Goal: Transaction & Acquisition: Purchase product/service

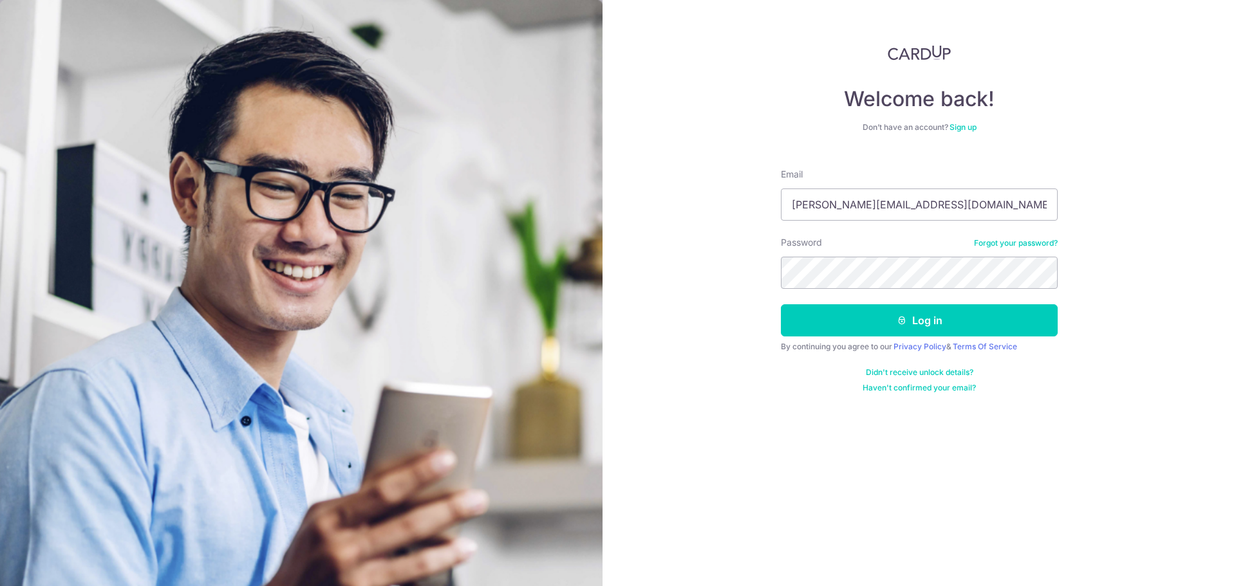
type input "[PERSON_NAME][EMAIL_ADDRESS][DOMAIN_NAME]"
click at [781, 304] on button "Log in" at bounding box center [919, 320] width 277 height 32
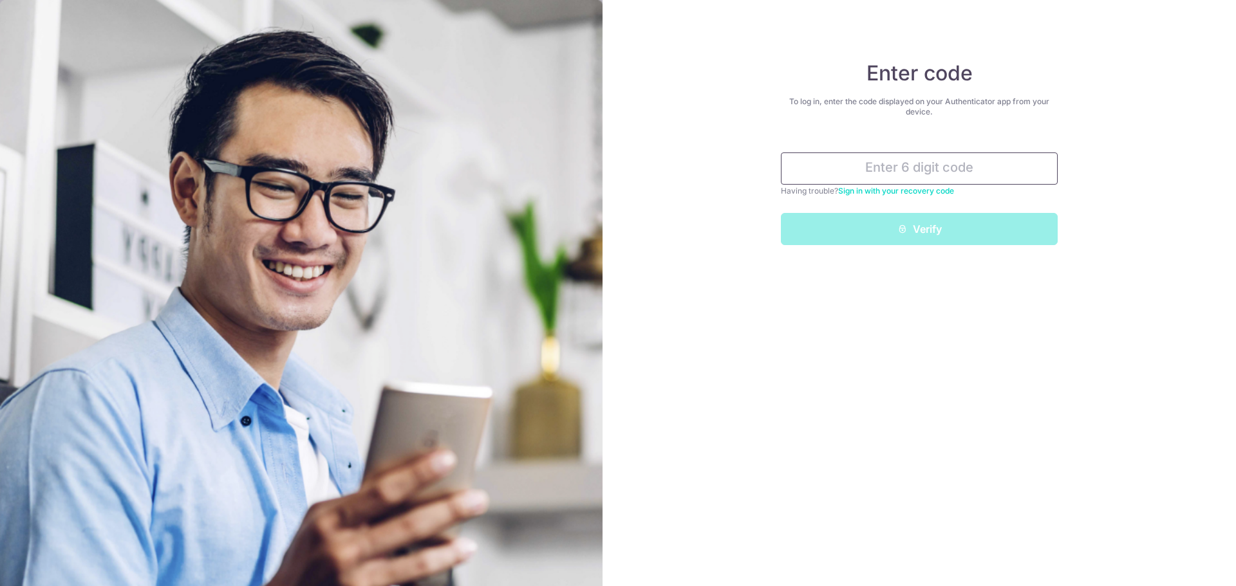
click at [856, 169] on input "text" at bounding box center [919, 169] width 277 height 32
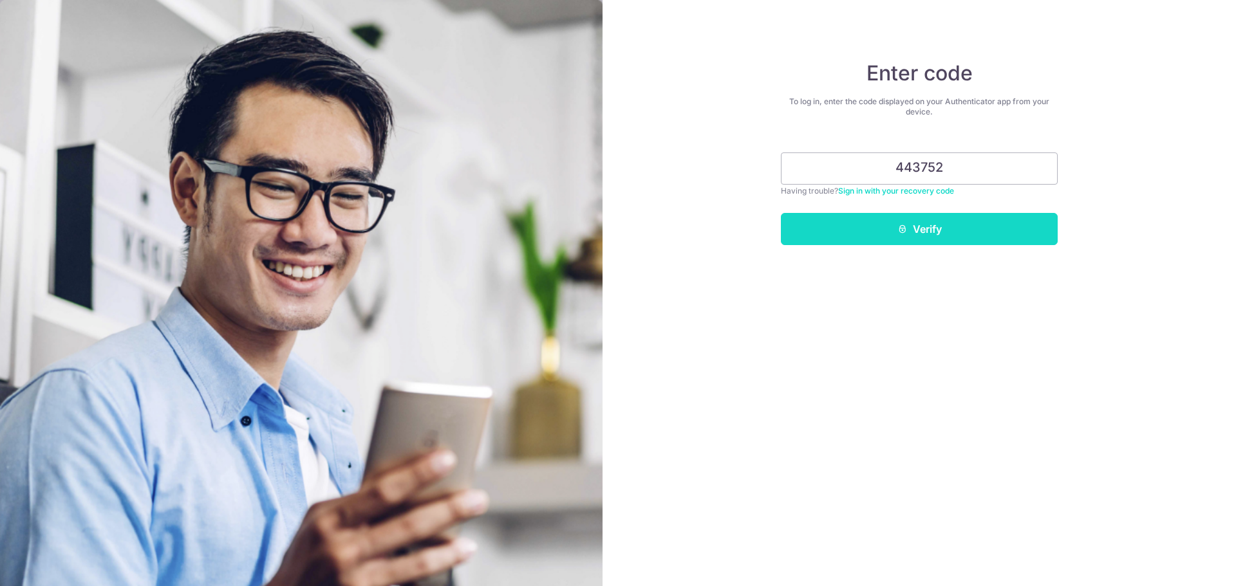
type input "443752"
click at [893, 216] on button "Verify" at bounding box center [919, 229] width 277 height 32
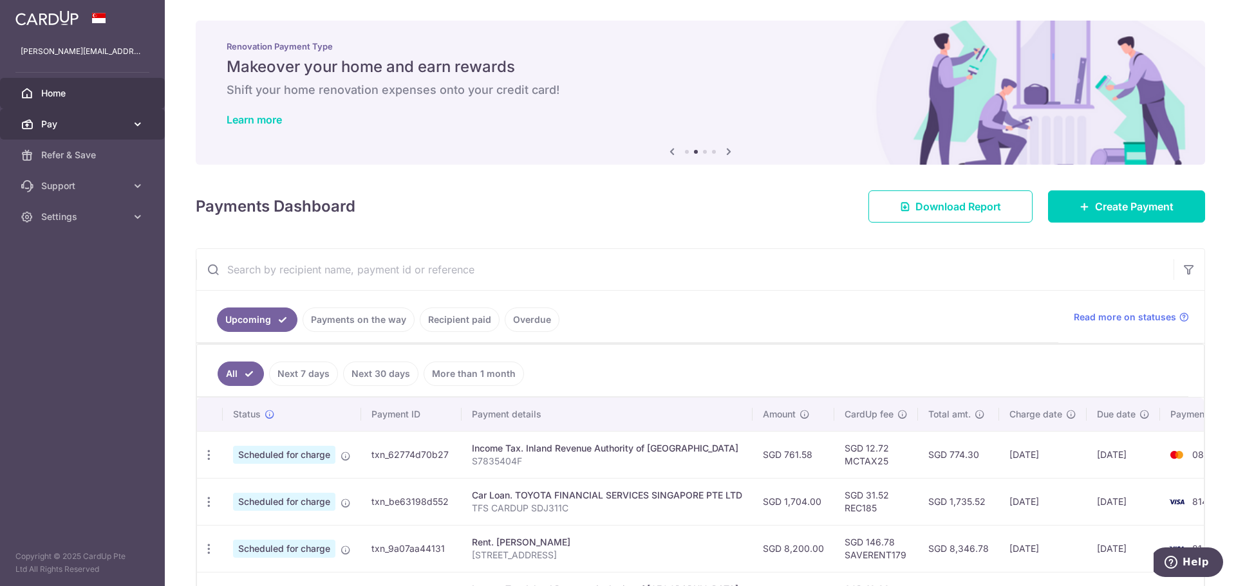
click at [104, 121] on span "Pay" at bounding box center [83, 124] width 85 height 13
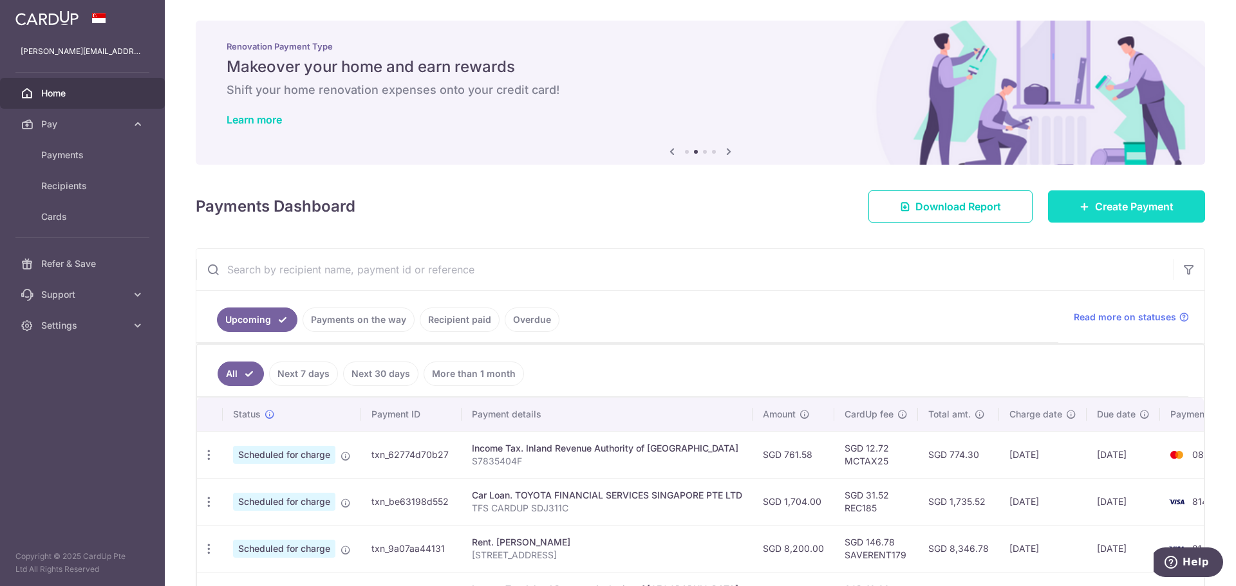
click at [1108, 210] on span "Create Payment" at bounding box center [1134, 206] width 79 height 15
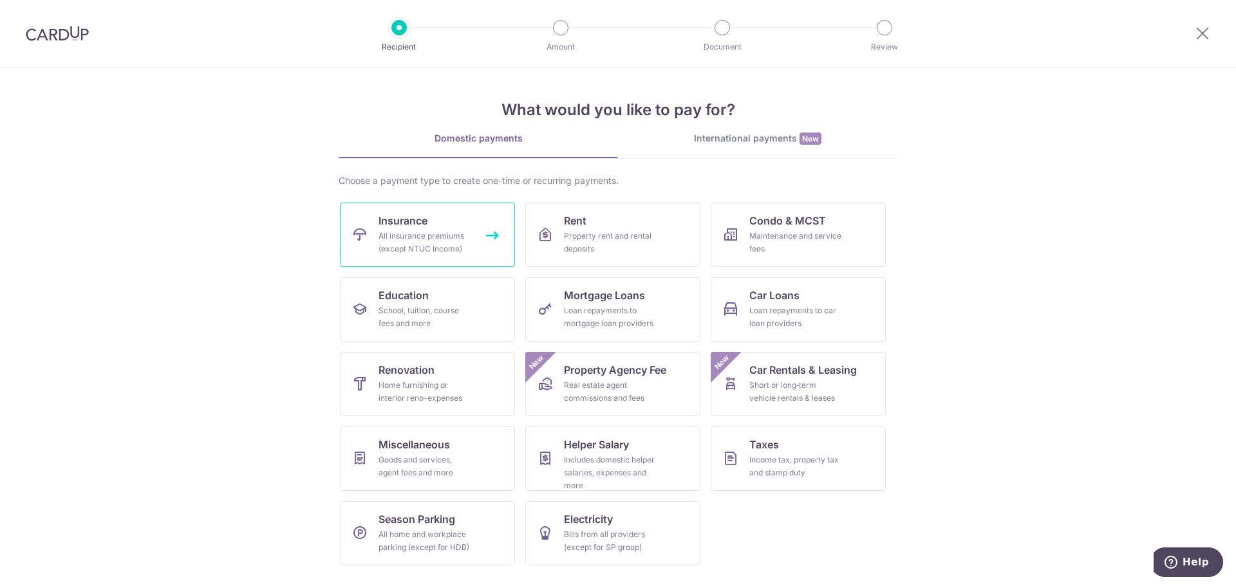
click at [453, 238] on div "All insurance premiums (except NTUC Income)" at bounding box center [424, 243] width 93 height 26
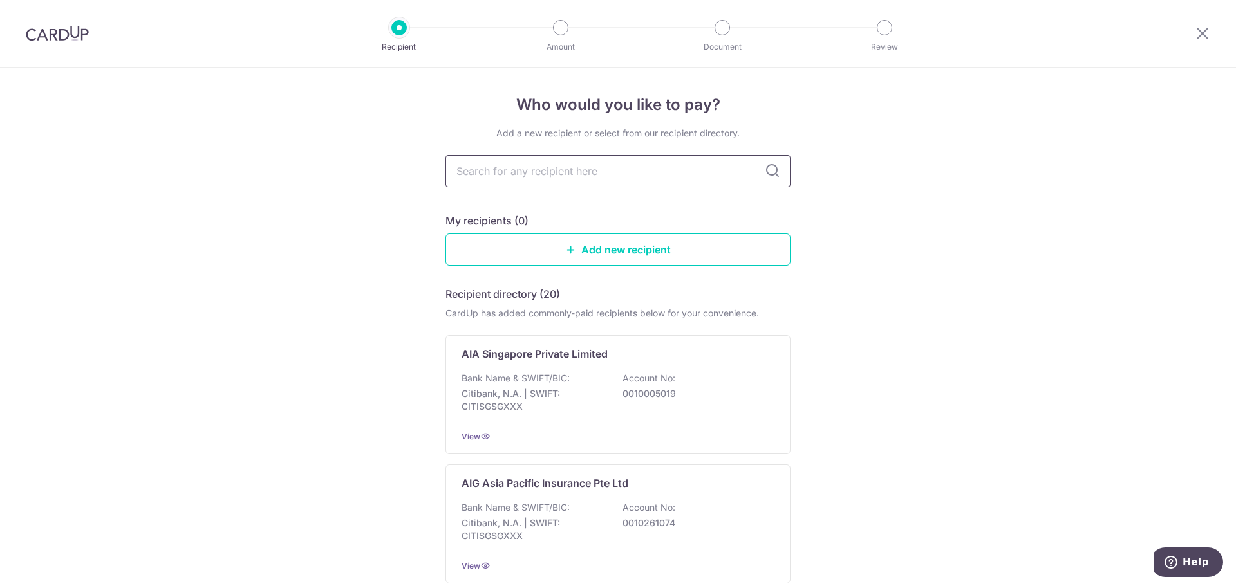
click at [580, 176] on input "text" at bounding box center [617, 171] width 345 height 32
type input "sing"
type input "singlife"
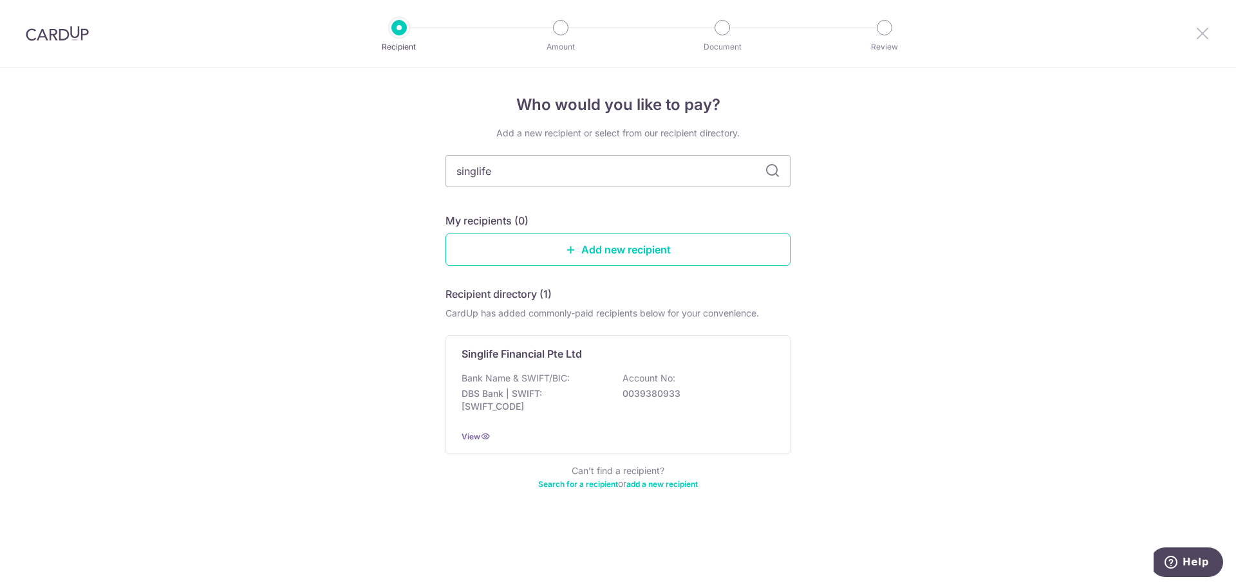
click at [1200, 32] on icon at bounding box center [1202, 33] width 15 height 16
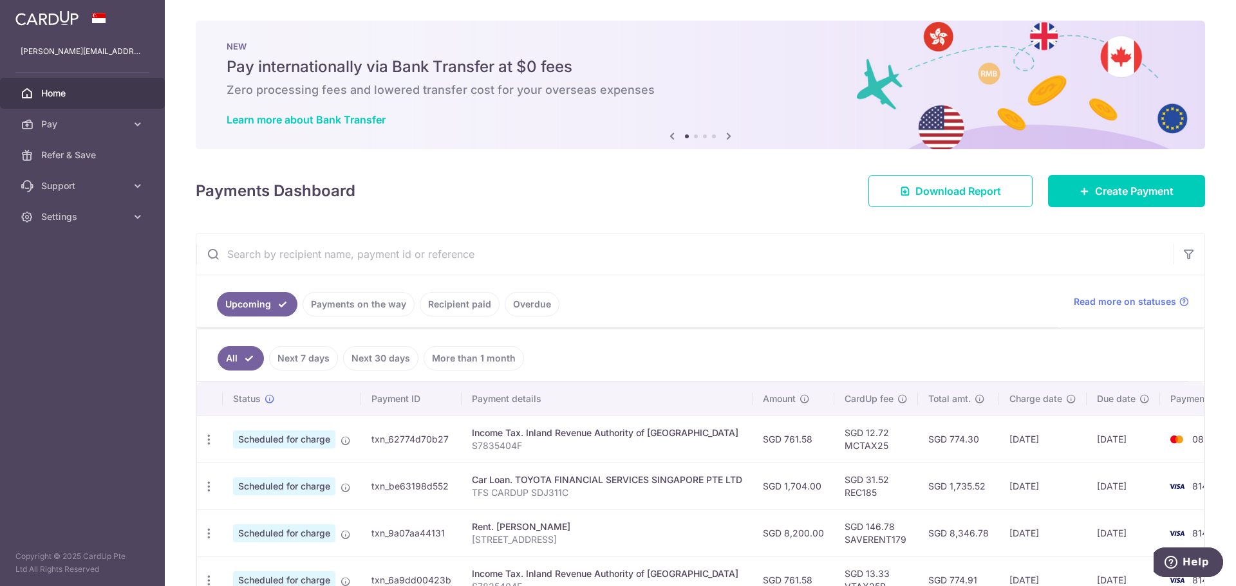
click at [466, 306] on link "Recipient paid" at bounding box center [460, 304] width 80 height 24
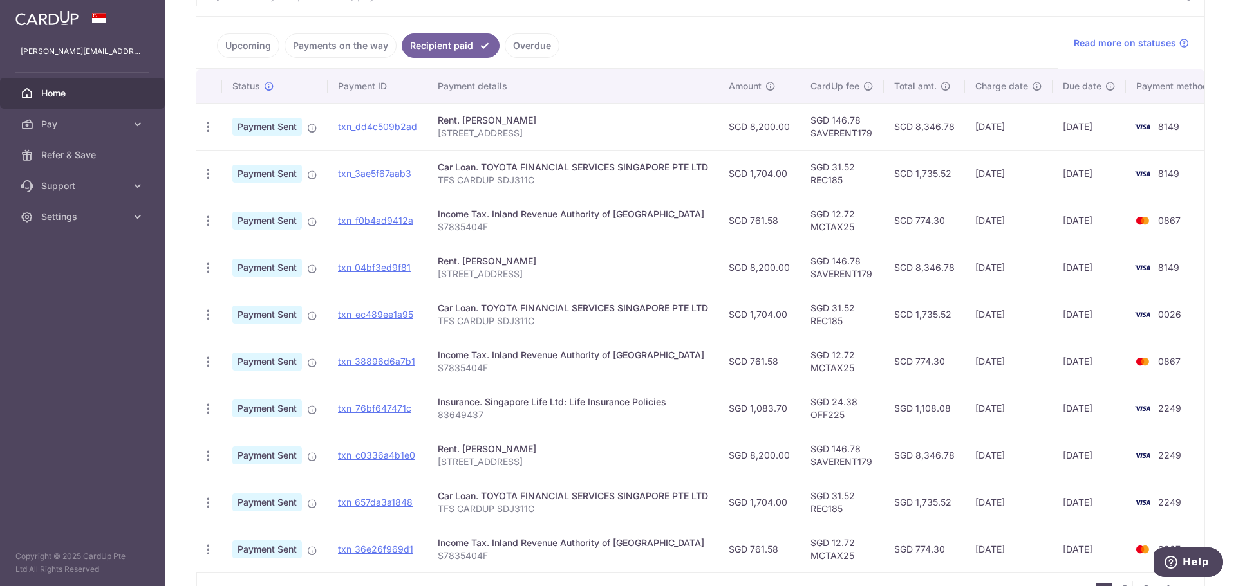
scroll to position [322, 0]
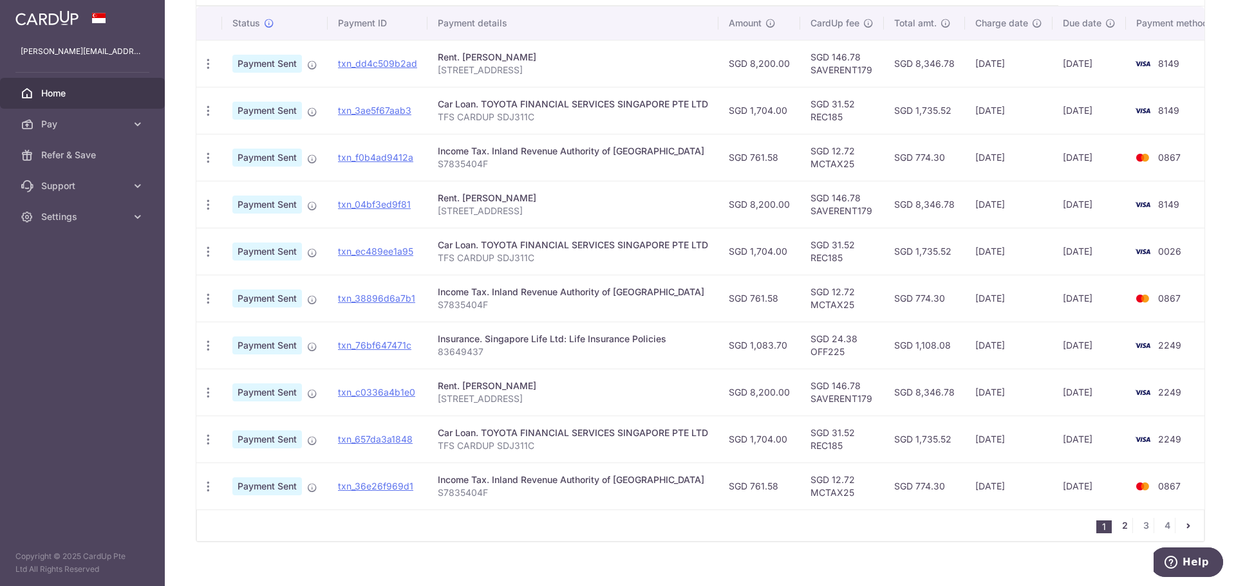
click at [1122, 532] on link "2" at bounding box center [1124, 525] width 15 height 15
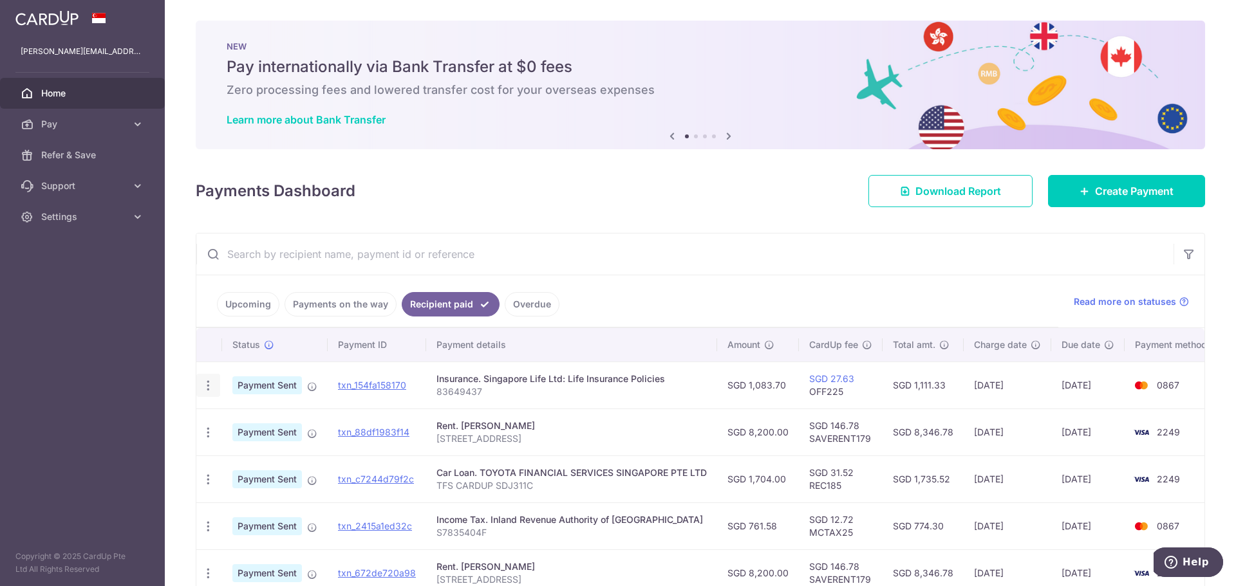
click at [212, 378] on div "PDF Receipt" at bounding box center [208, 386] width 24 height 24
click at [209, 383] on icon "button" at bounding box center [208, 386] width 14 height 14
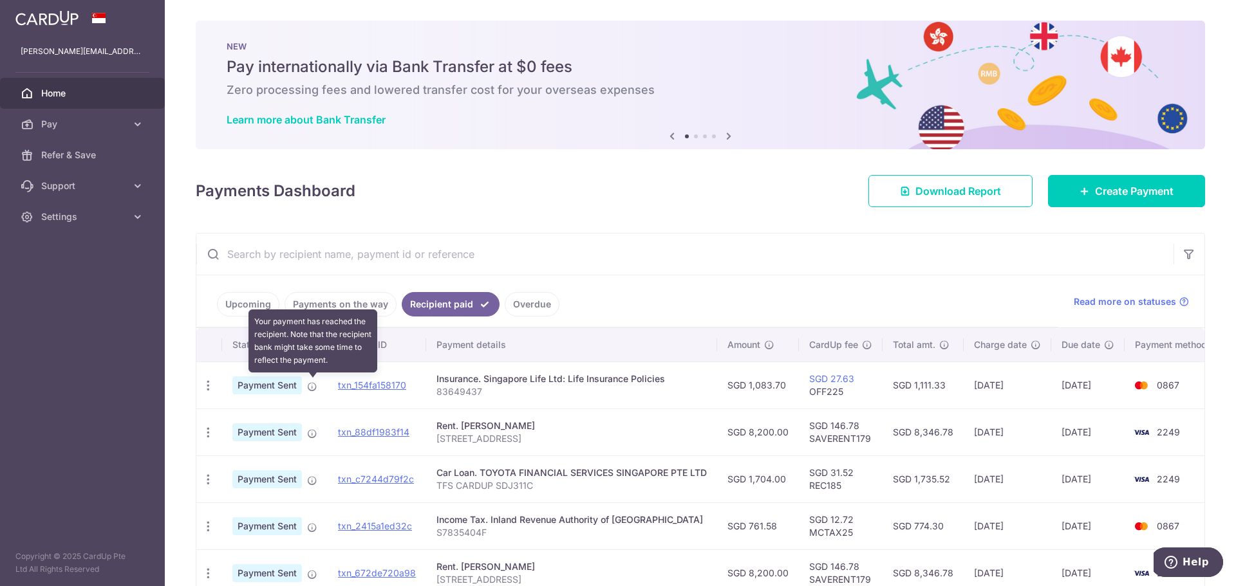
click at [310, 388] on icon at bounding box center [312, 387] width 10 height 10
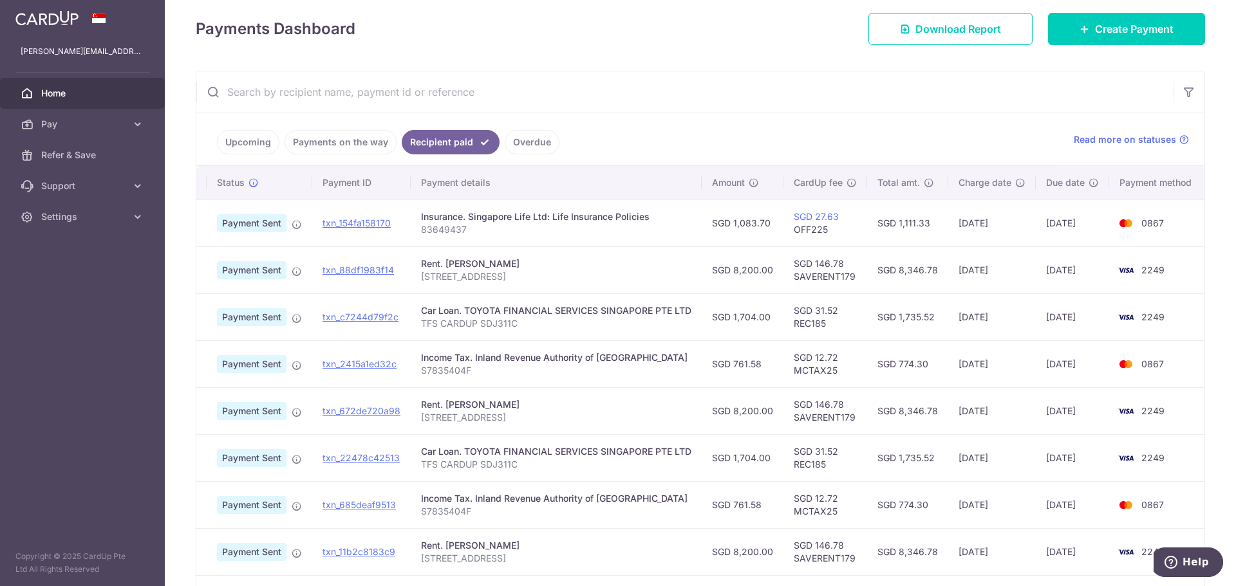
scroll to position [193, 0]
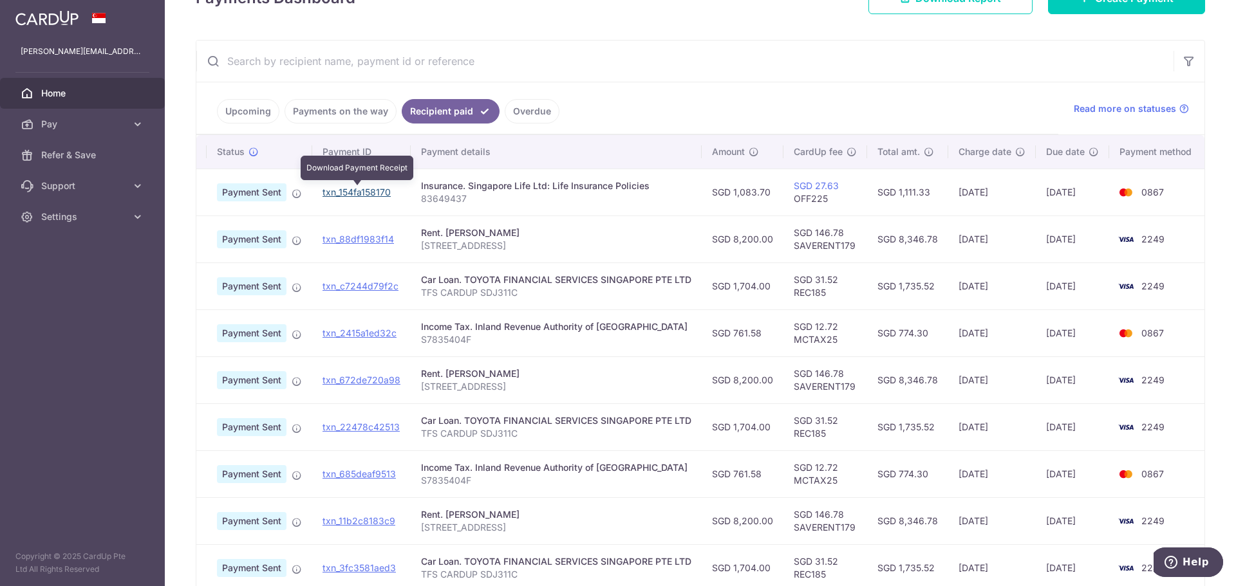
click at [362, 194] on link "txn_154fa158170" at bounding box center [356, 192] width 68 height 11
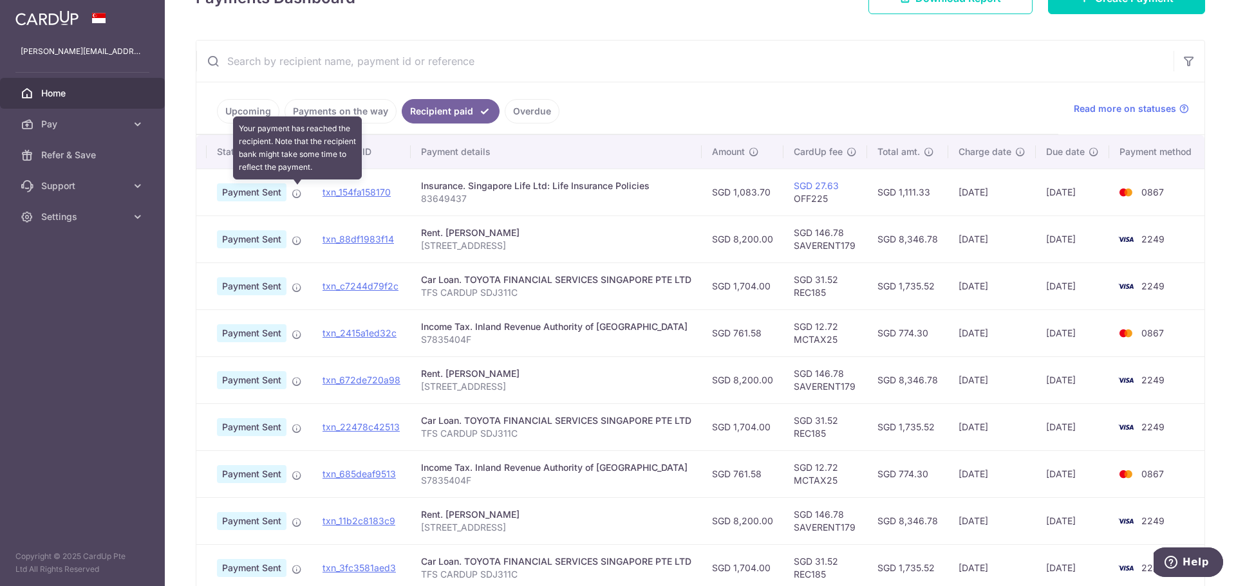
click at [297, 194] on icon at bounding box center [297, 194] width 10 height 10
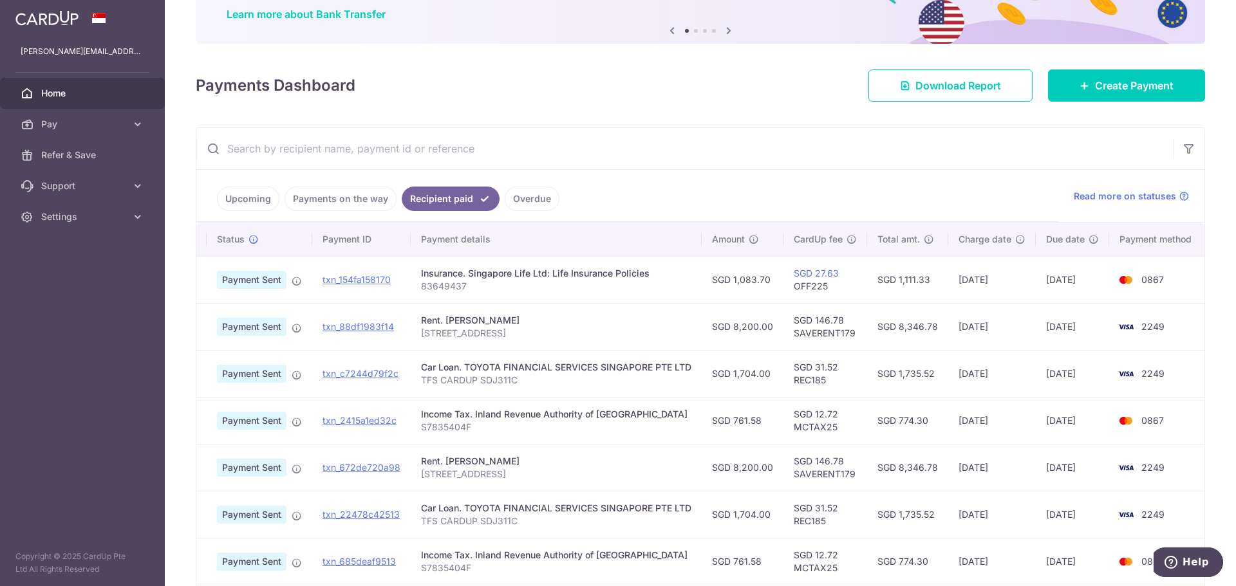
scroll to position [0, 0]
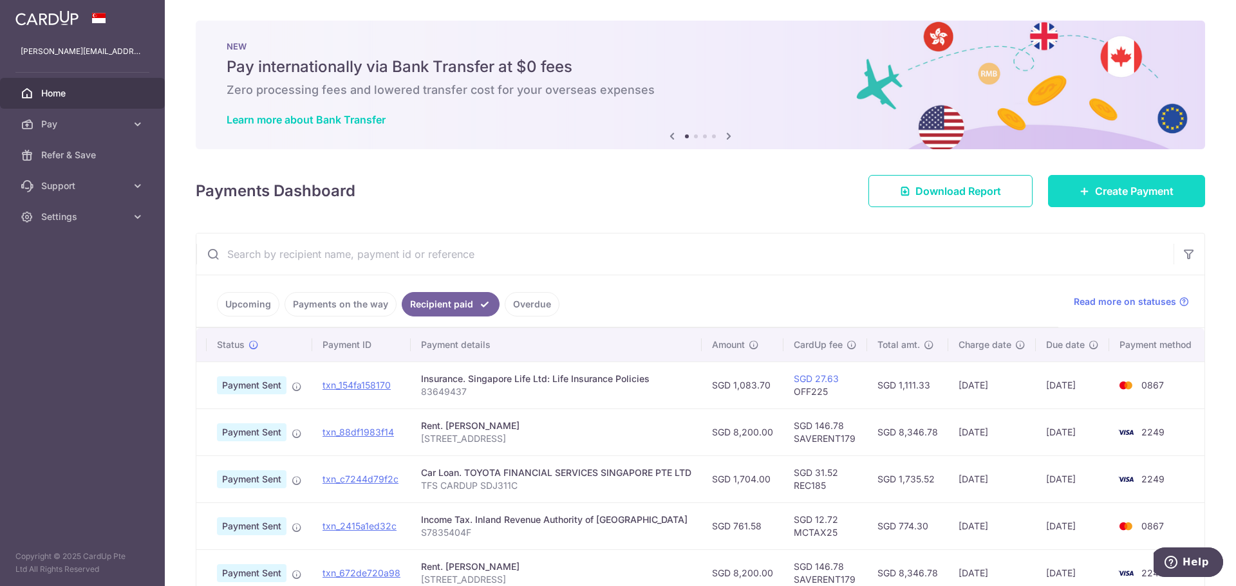
click at [1131, 190] on span "Create Payment" at bounding box center [1134, 190] width 79 height 15
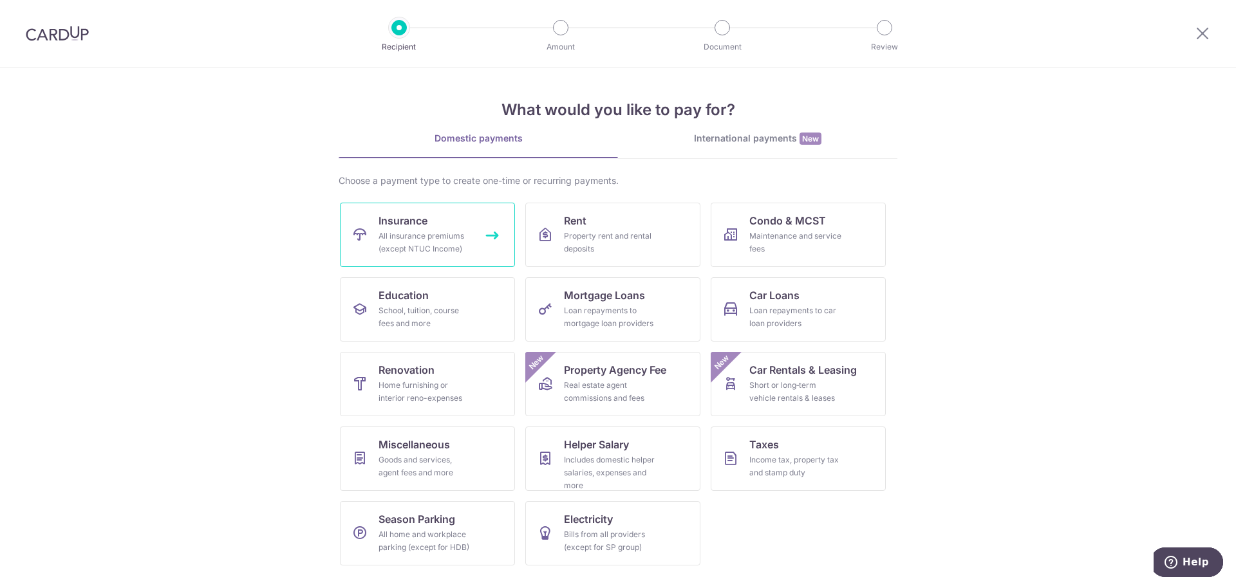
click at [502, 240] on link "Insurance All insurance premiums (except NTUC Income)" at bounding box center [427, 235] width 175 height 64
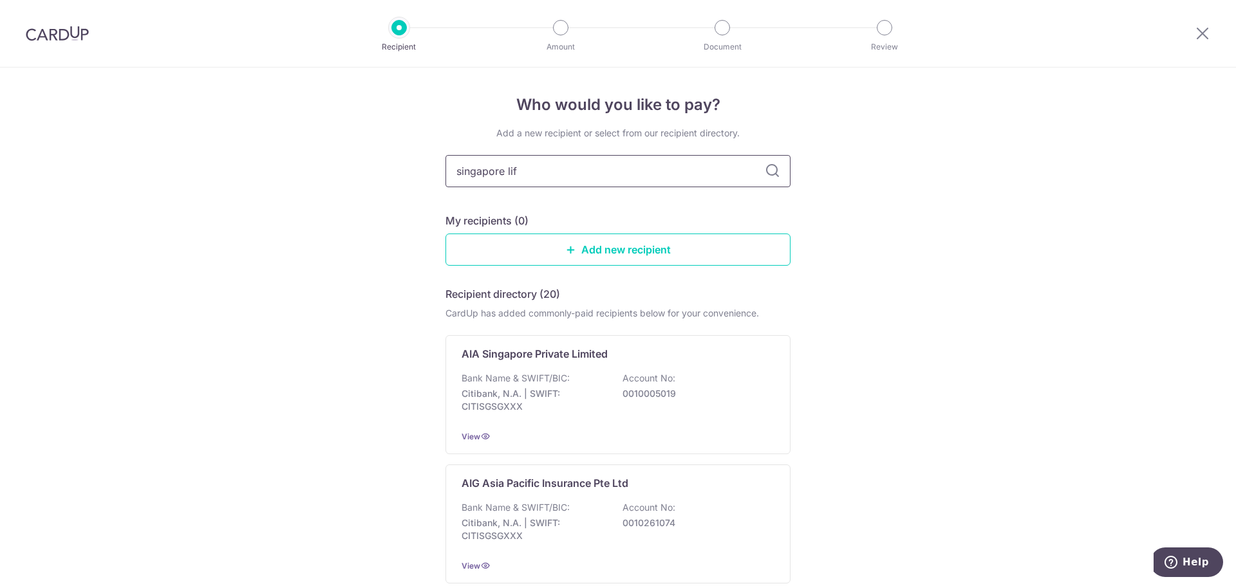
type input "singapore life"
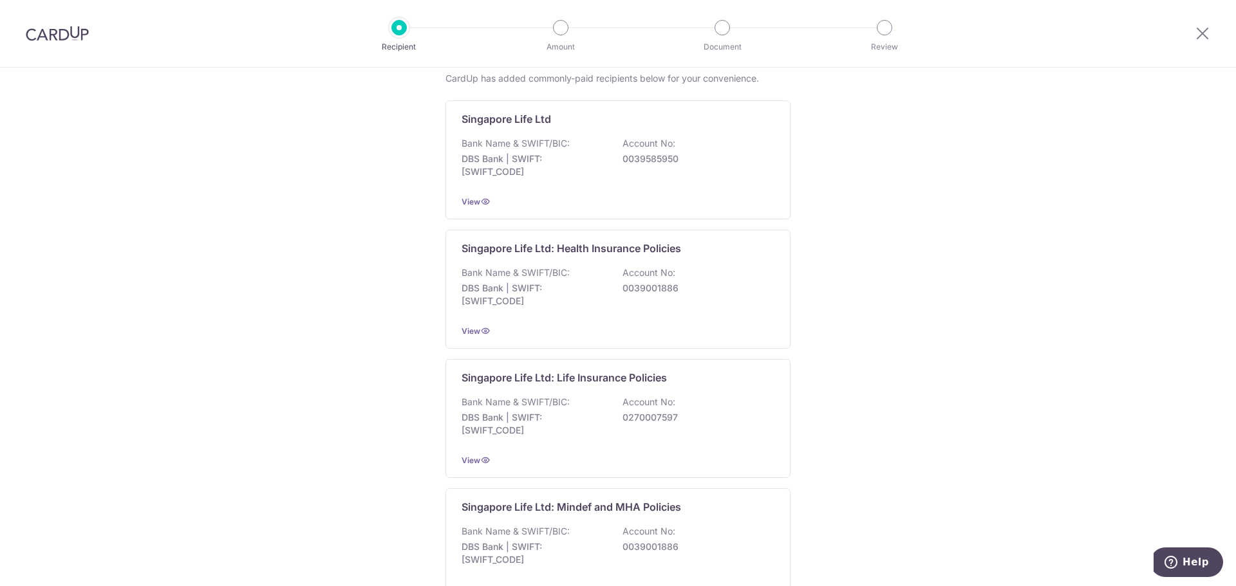
scroll to position [257, 0]
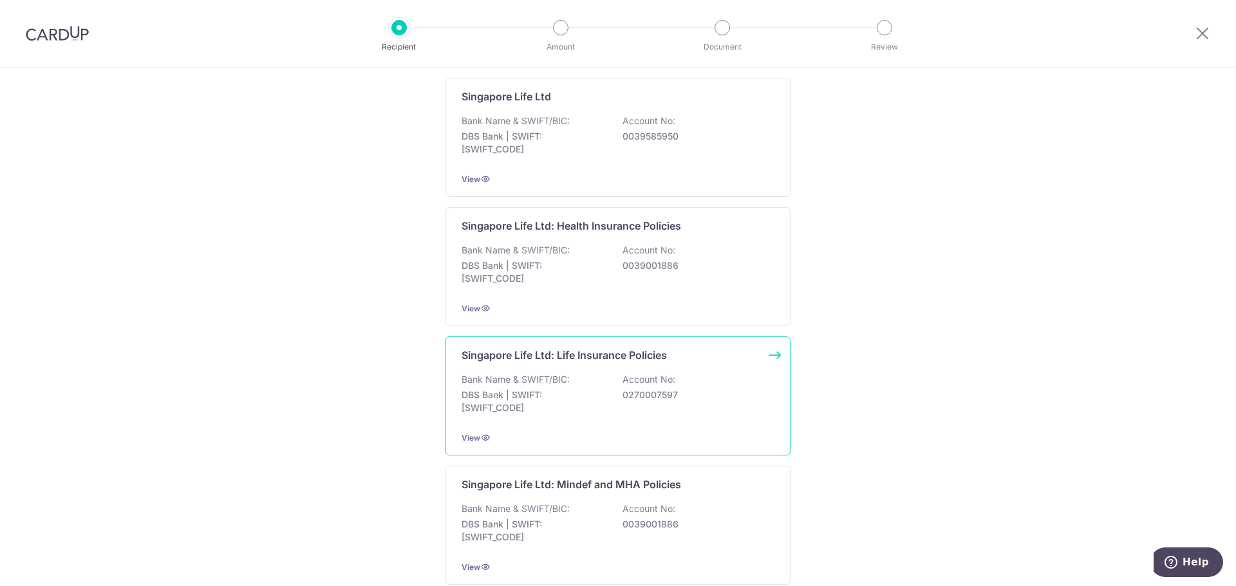
click at [709, 357] on div "Singapore Life Ltd: Life Insurance Policies" at bounding box center [610, 355] width 297 height 15
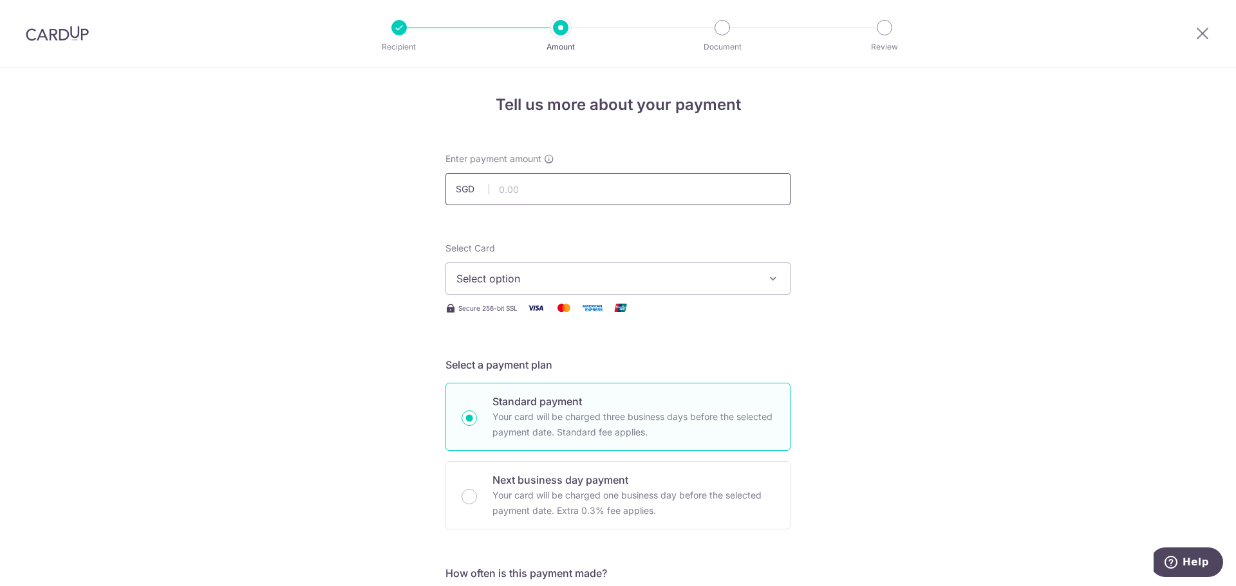
click at [562, 185] on input "text" at bounding box center [617, 189] width 345 height 32
type input "1,083.70"
click at [527, 279] on span "Select option" at bounding box center [606, 278] width 300 height 15
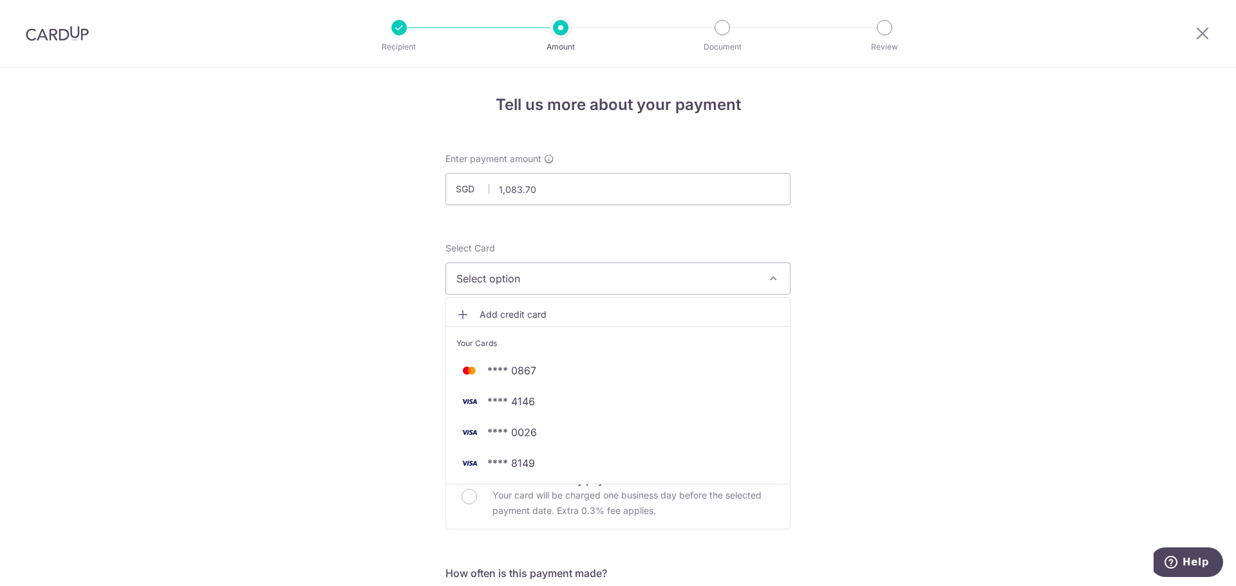
click at [505, 307] on link "Add credit card" at bounding box center [618, 314] width 344 height 23
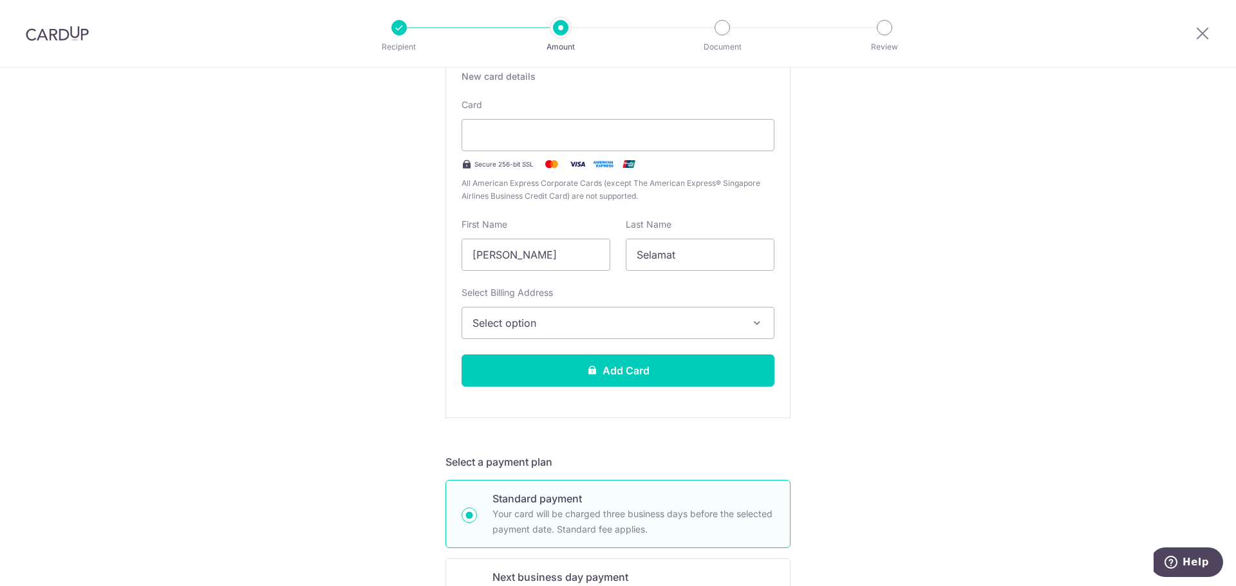
scroll to position [257, 0]
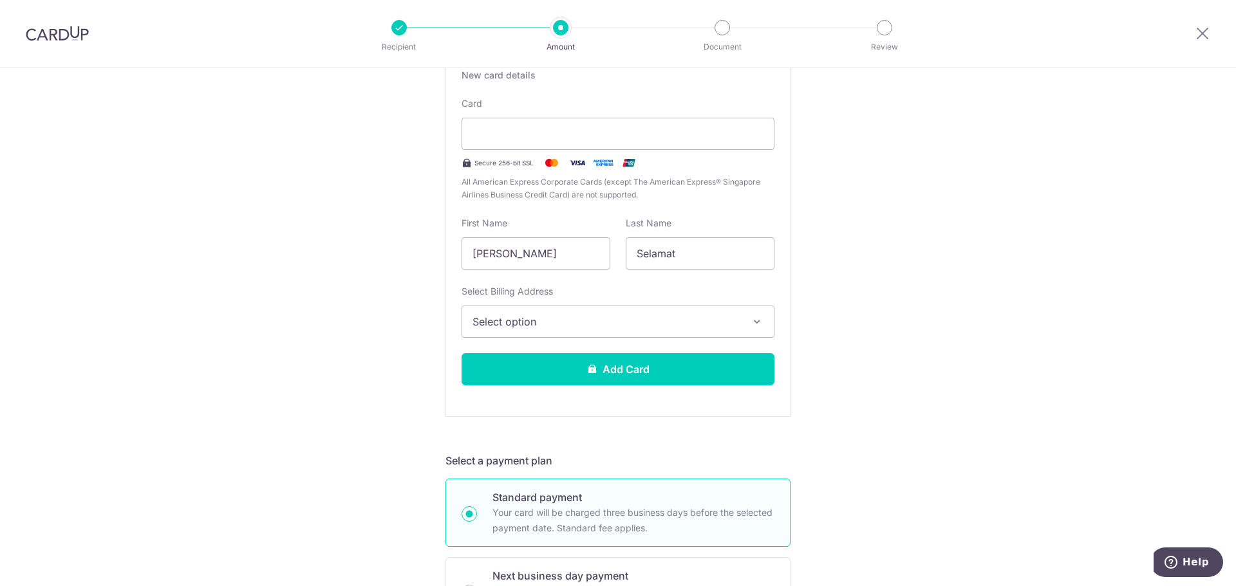
click at [601, 321] on span "Select option" at bounding box center [606, 321] width 268 height 15
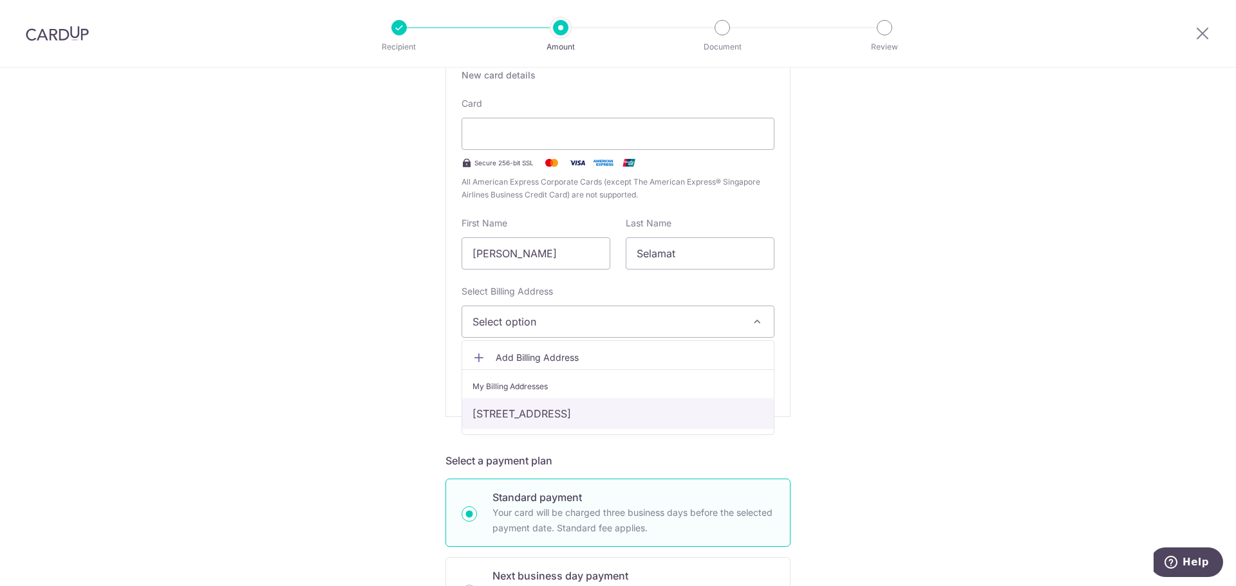
click at [561, 408] on link "[STREET_ADDRESS]" at bounding box center [618, 413] width 312 height 31
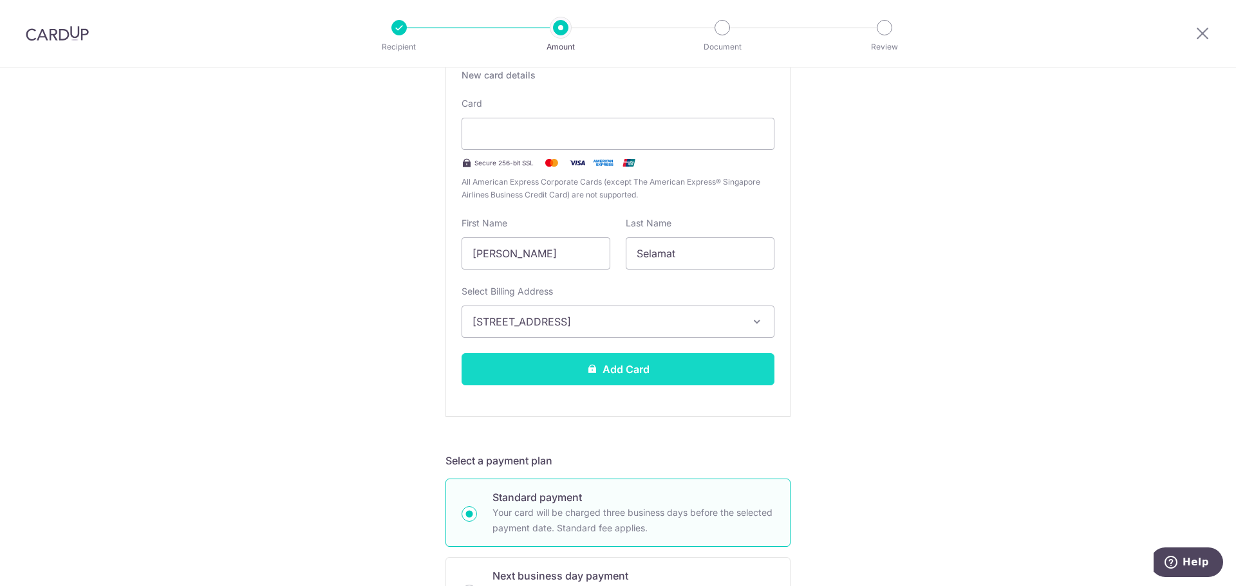
click at [617, 370] on button "Add Card" at bounding box center [618, 369] width 313 height 32
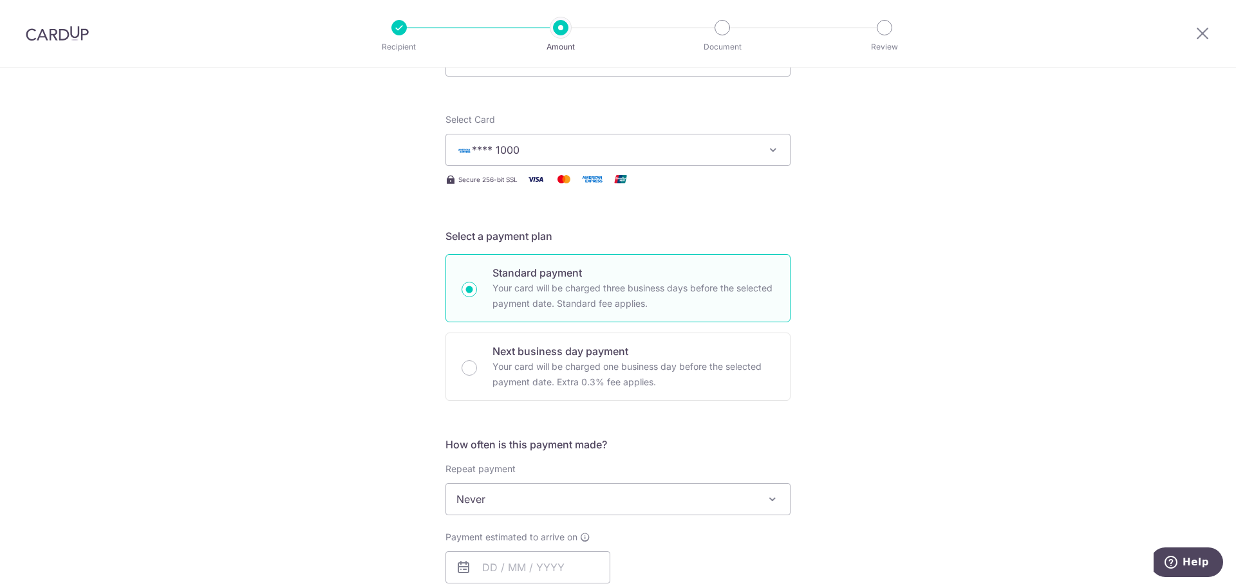
scroll to position [193, 0]
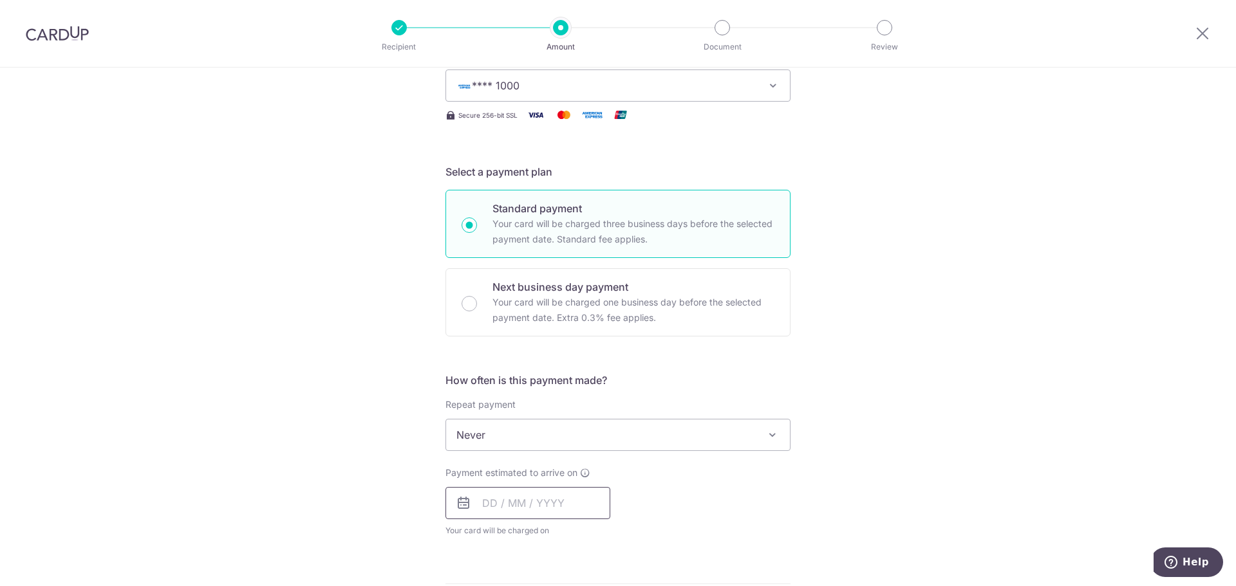
click at [495, 504] on input "text" at bounding box center [527, 503] width 165 height 32
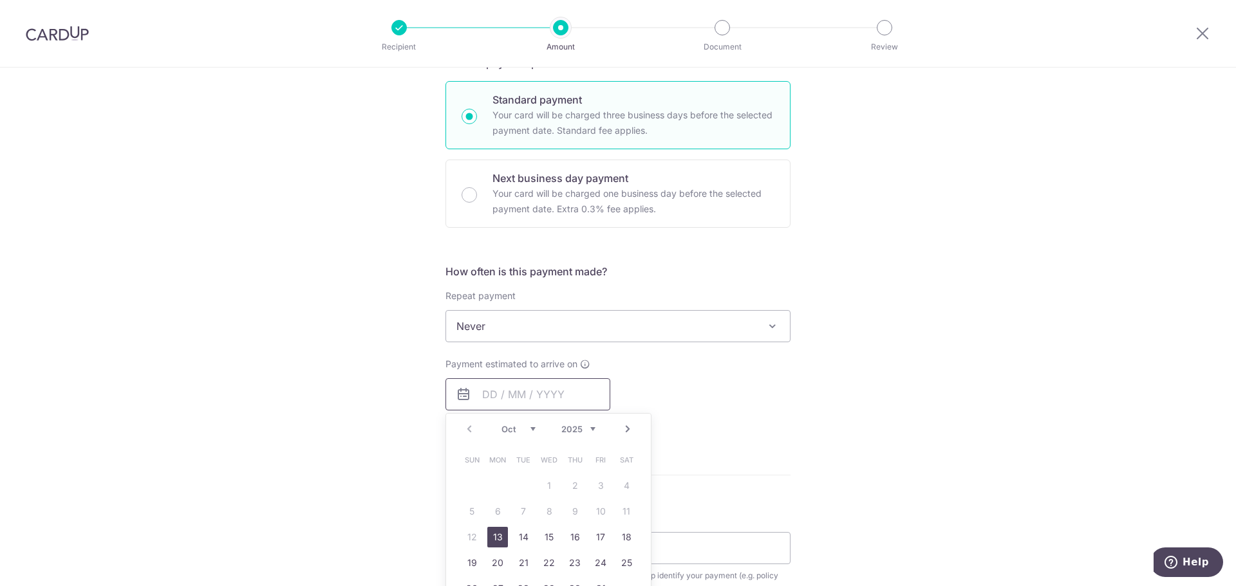
scroll to position [322, 0]
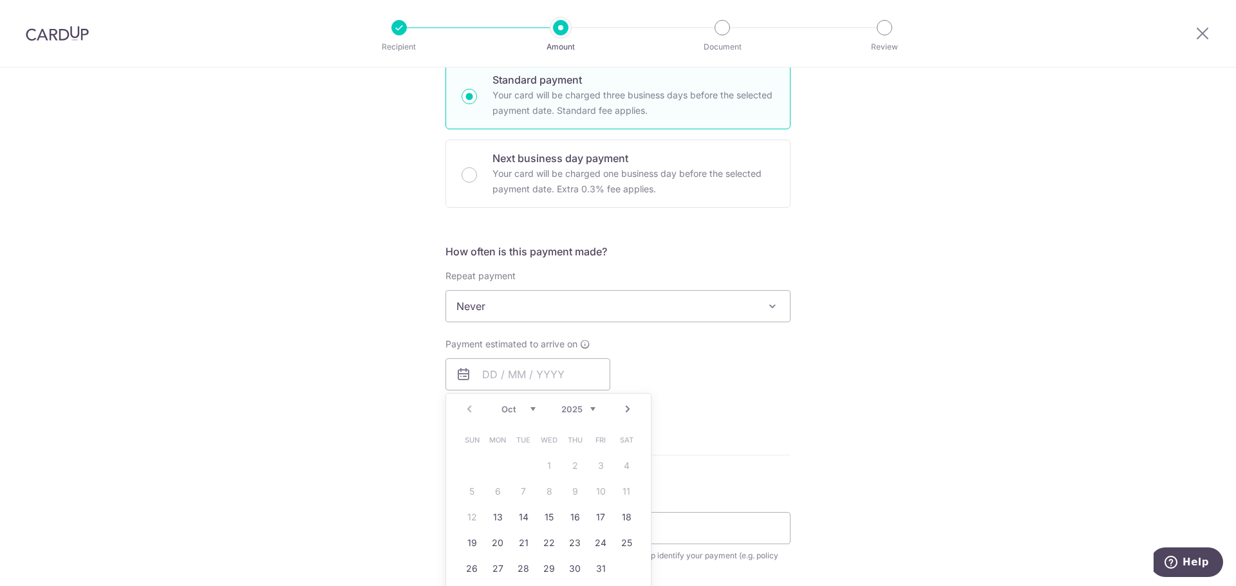
click at [597, 490] on table "Sun Mon Tue Wed Thu Fri Sat 1 2 3 4 5 6 7 8 9 10 11 12 13 14 15 16 17 18 19 20 …" at bounding box center [549, 504] width 180 height 154
click at [464, 176] on input "Next business day payment Your card will be charged one business day before the…" at bounding box center [469, 174] width 15 height 15
radio input "true"
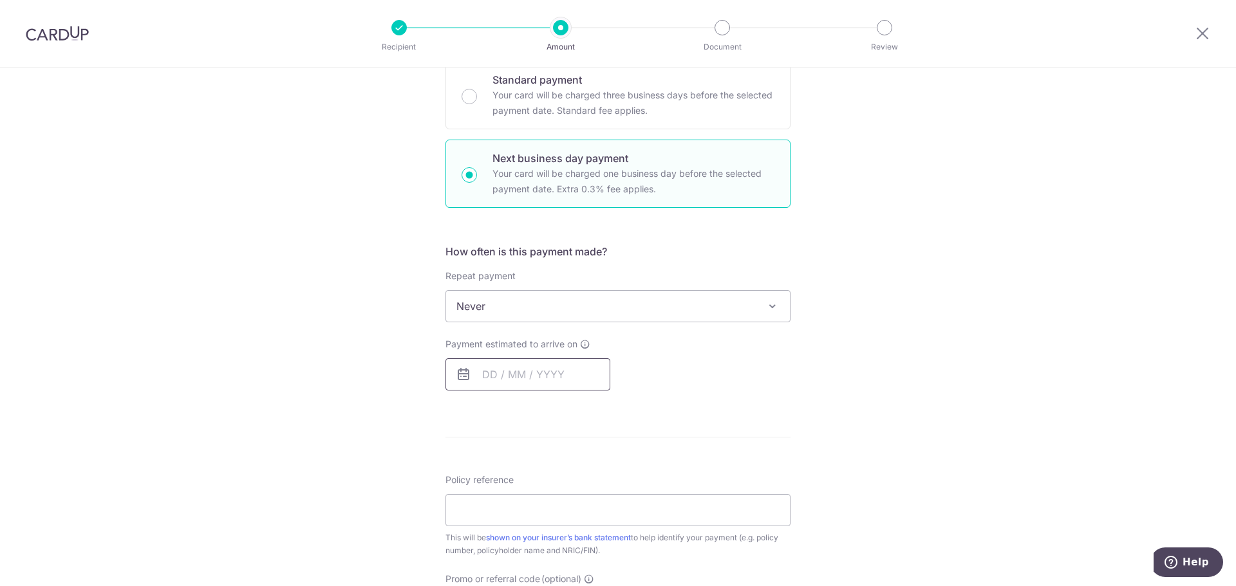
click at [511, 377] on input "text" at bounding box center [527, 375] width 165 height 32
click at [596, 491] on link "10" at bounding box center [600, 491] width 21 height 21
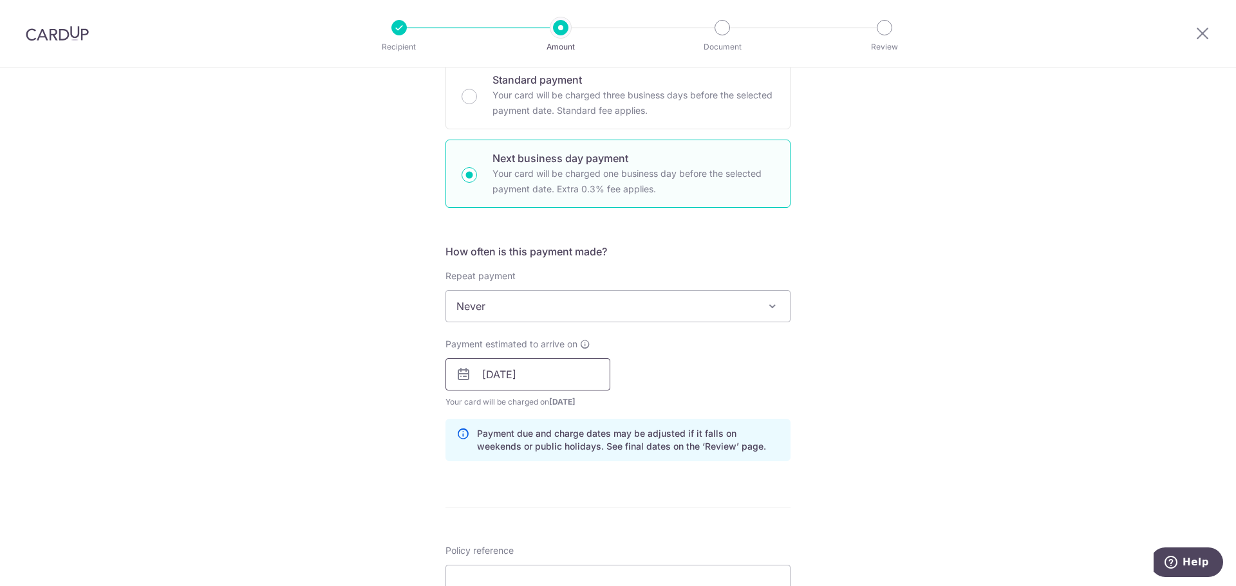
click at [545, 383] on input "10/10/2025" at bounding box center [527, 375] width 165 height 32
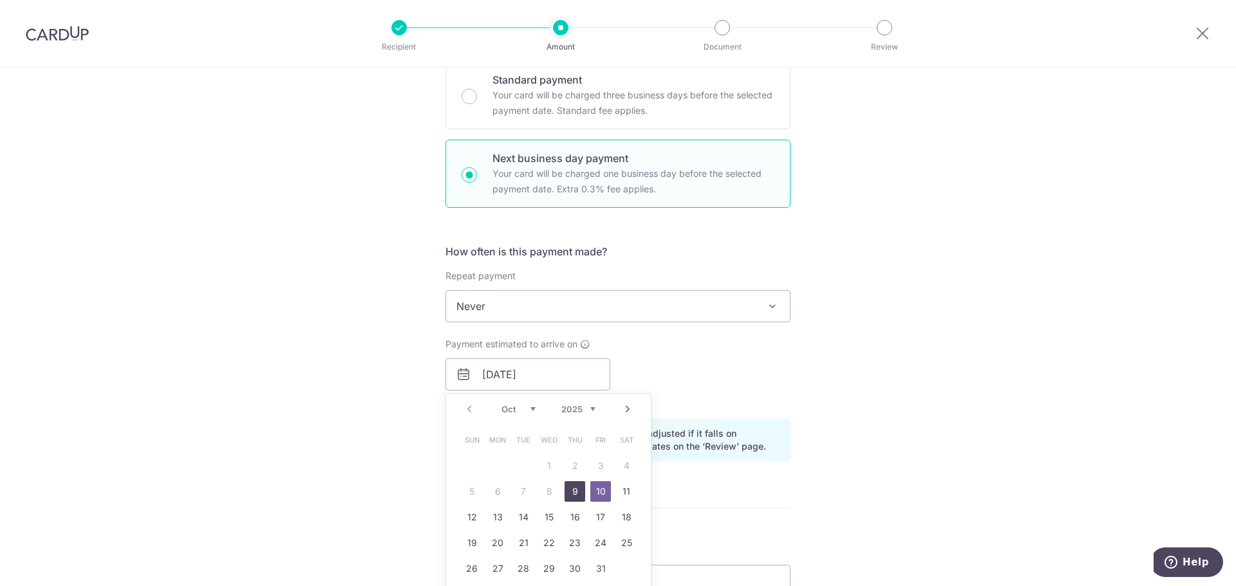
click at [571, 488] on link "9" at bounding box center [575, 491] width 21 height 21
type input "[DATE]"
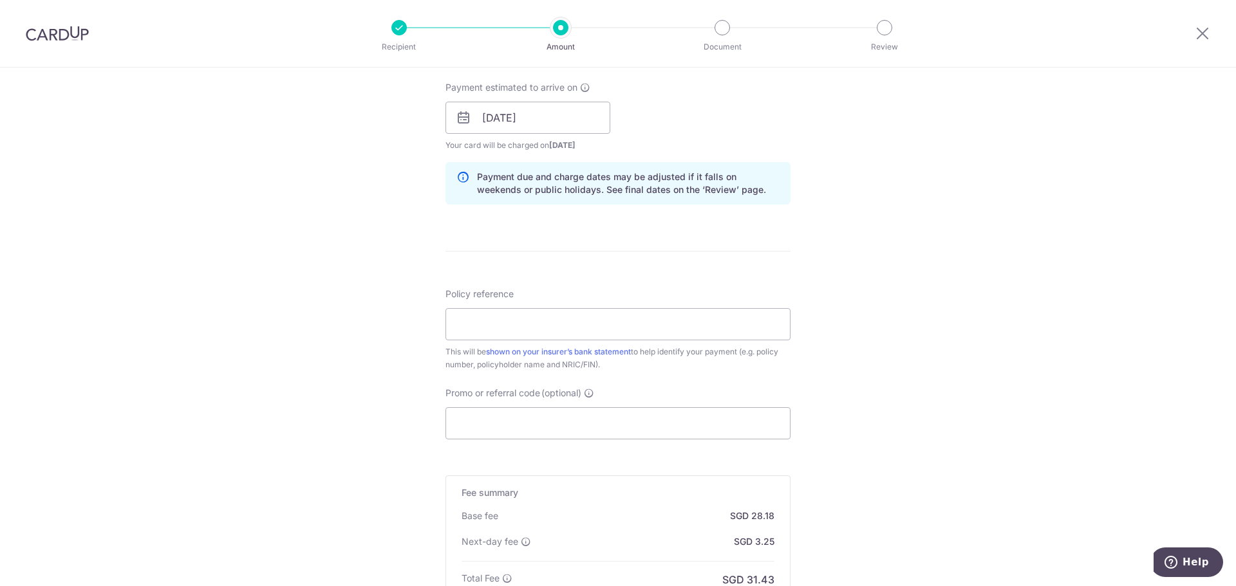
scroll to position [579, 0]
click at [543, 317] on input "Policy reference" at bounding box center [617, 324] width 345 height 32
type input "83649437"
click at [568, 417] on input "Promo or referral code (optional)" at bounding box center [617, 423] width 345 height 32
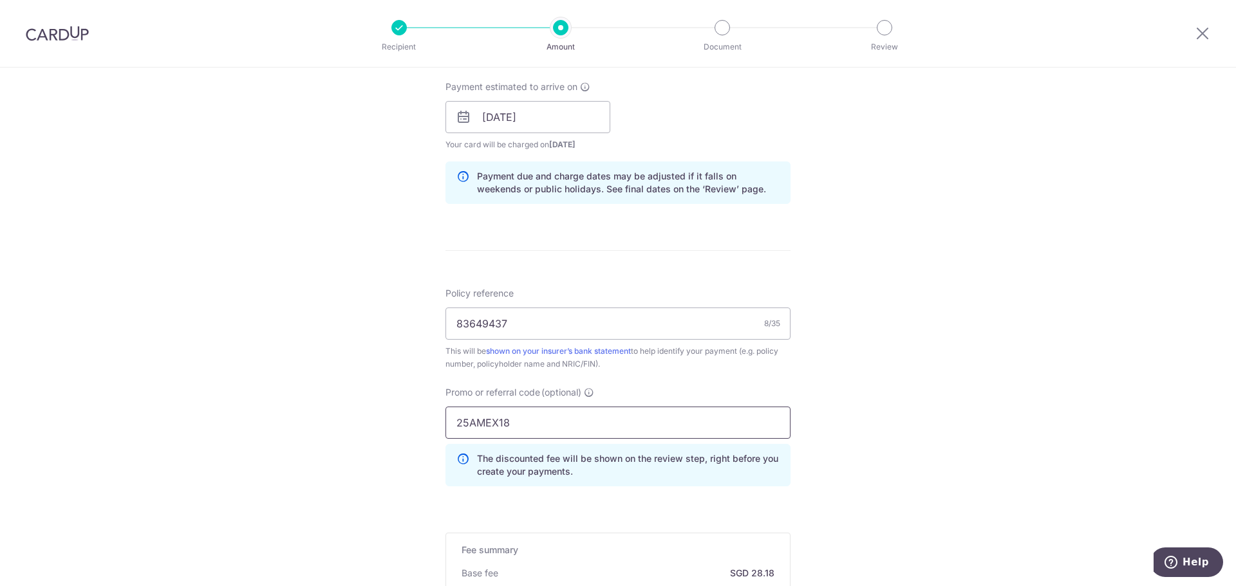
type input "25AMEX18"
click at [992, 250] on div "Tell us more about your payment Enter payment amount SGD 1,083.70 1083.70 Card …" at bounding box center [618, 157] width 1236 height 1338
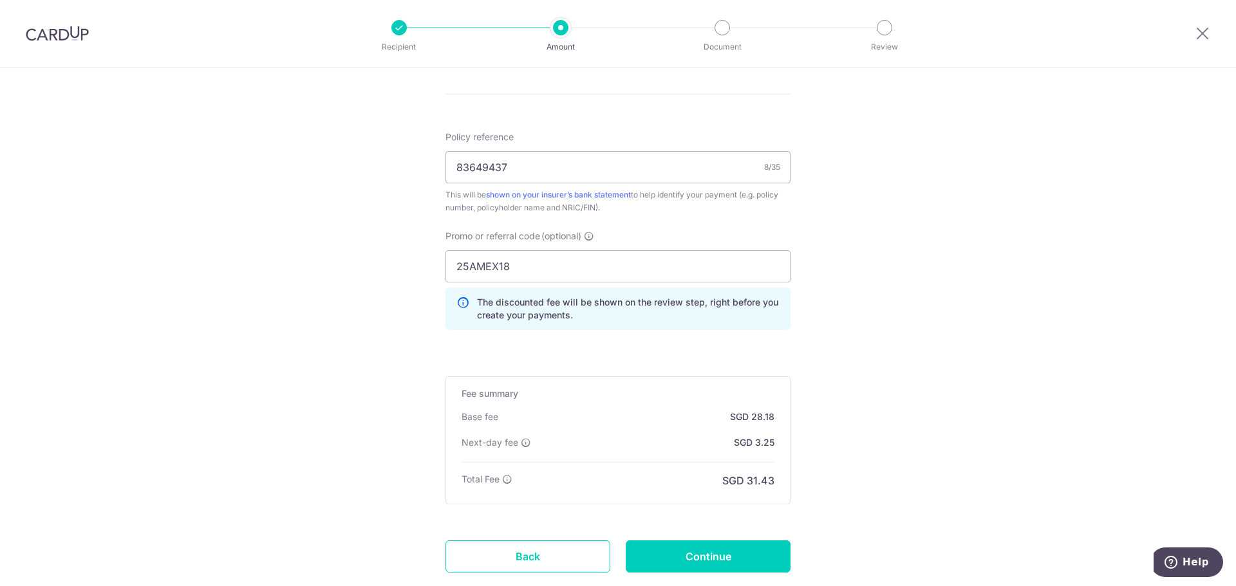
scroll to position [772, 0]
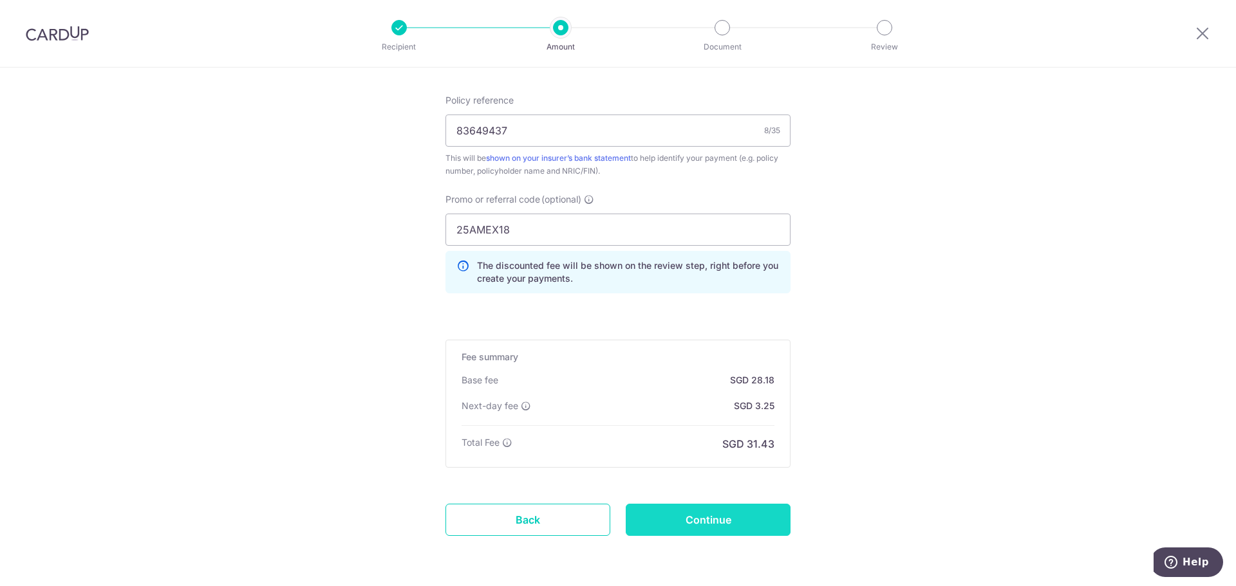
click at [691, 517] on input "Continue" at bounding box center [708, 520] width 165 height 32
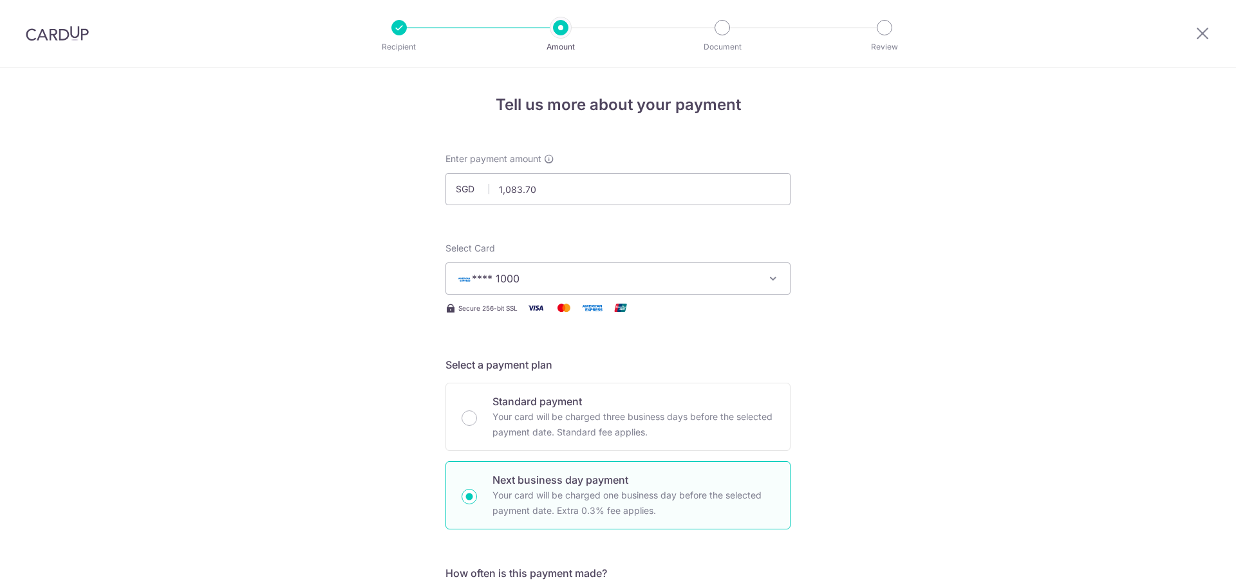
scroll to position [837, 0]
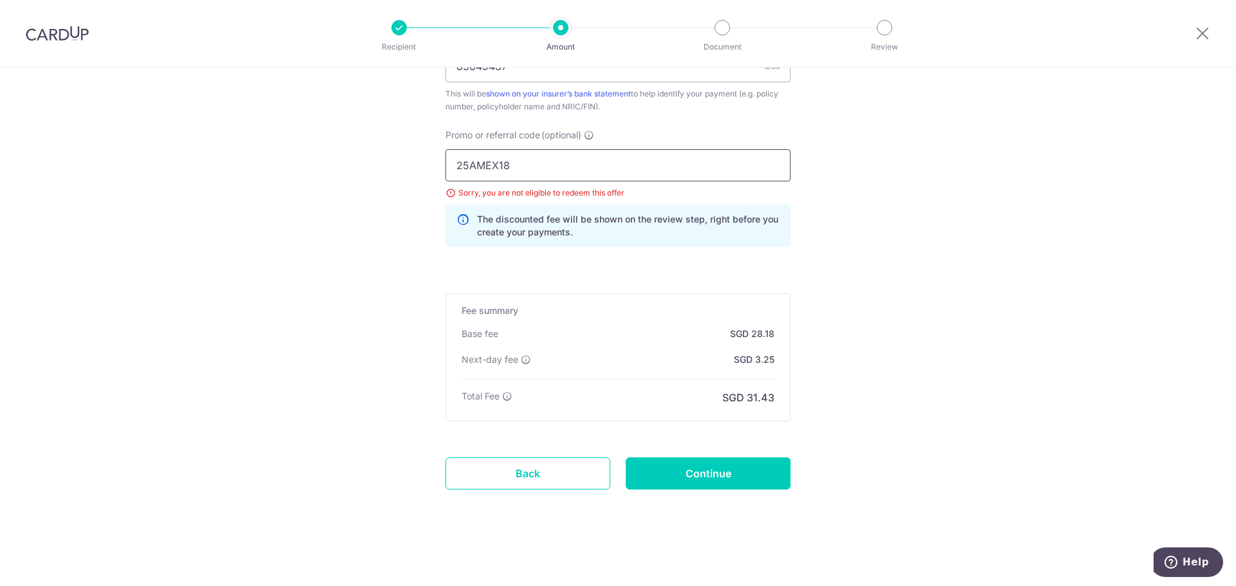
click at [532, 161] on input "25AMEX18" at bounding box center [617, 165] width 345 height 32
type input "25AMEX21"
click at [707, 480] on input "Continue" at bounding box center [708, 474] width 165 height 32
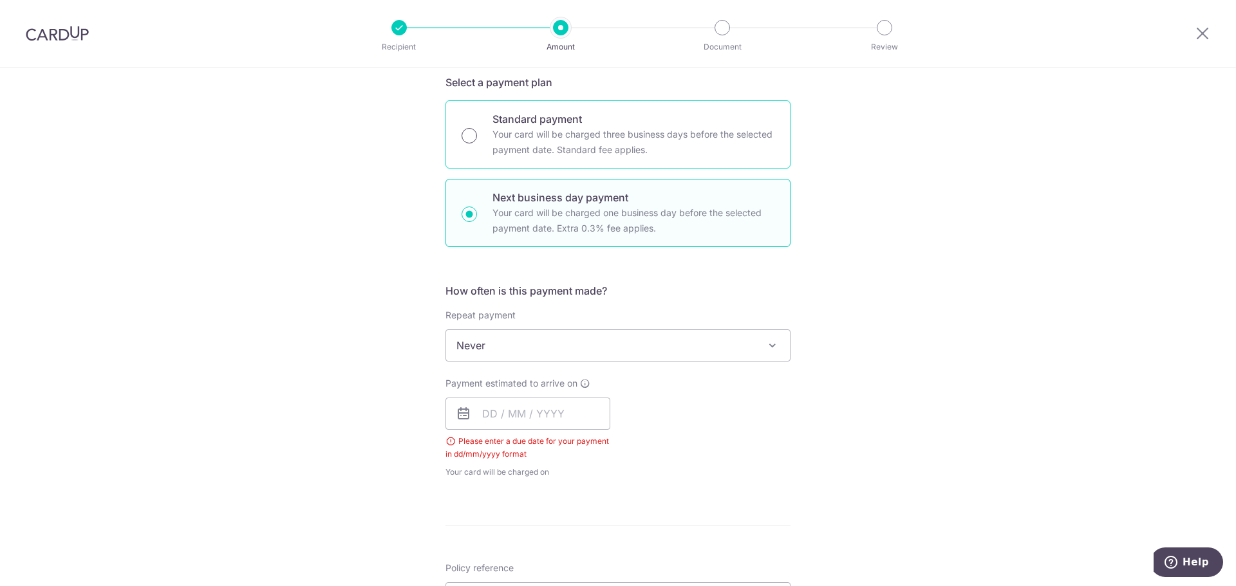
scroll to position [322, 0]
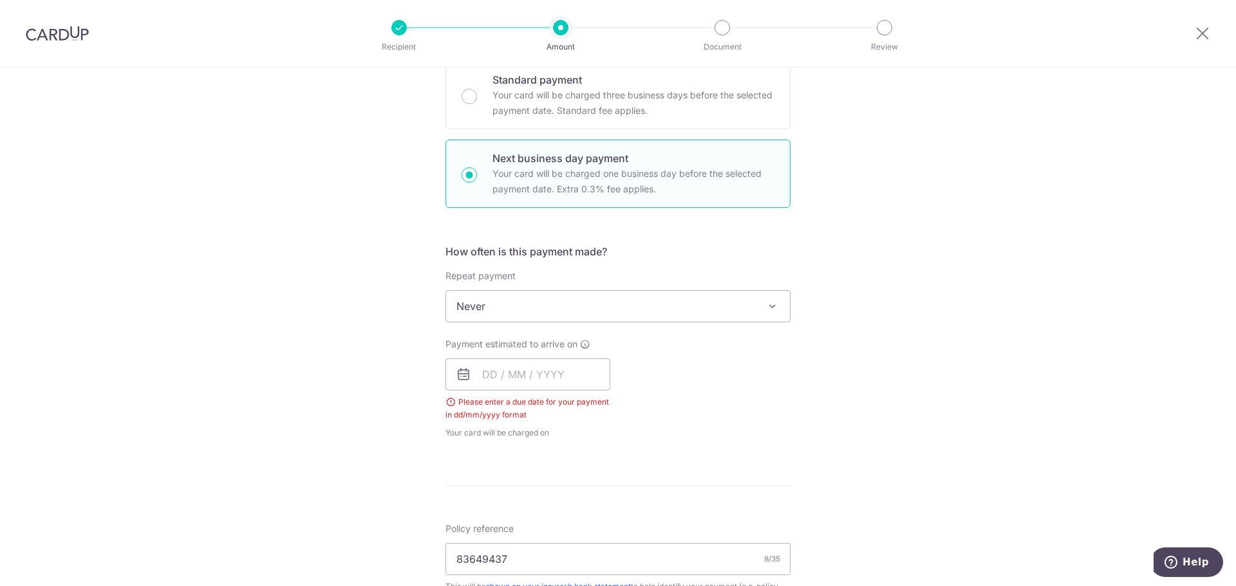
click at [462, 299] on span "Never" at bounding box center [618, 306] width 344 height 31
click at [359, 296] on div "Tell us more about your payment Enter payment amount SGD 1,083.70 1083.70 Selec…" at bounding box center [618, 404] width 1236 height 1316
click at [516, 373] on input "text" at bounding box center [527, 375] width 165 height 32
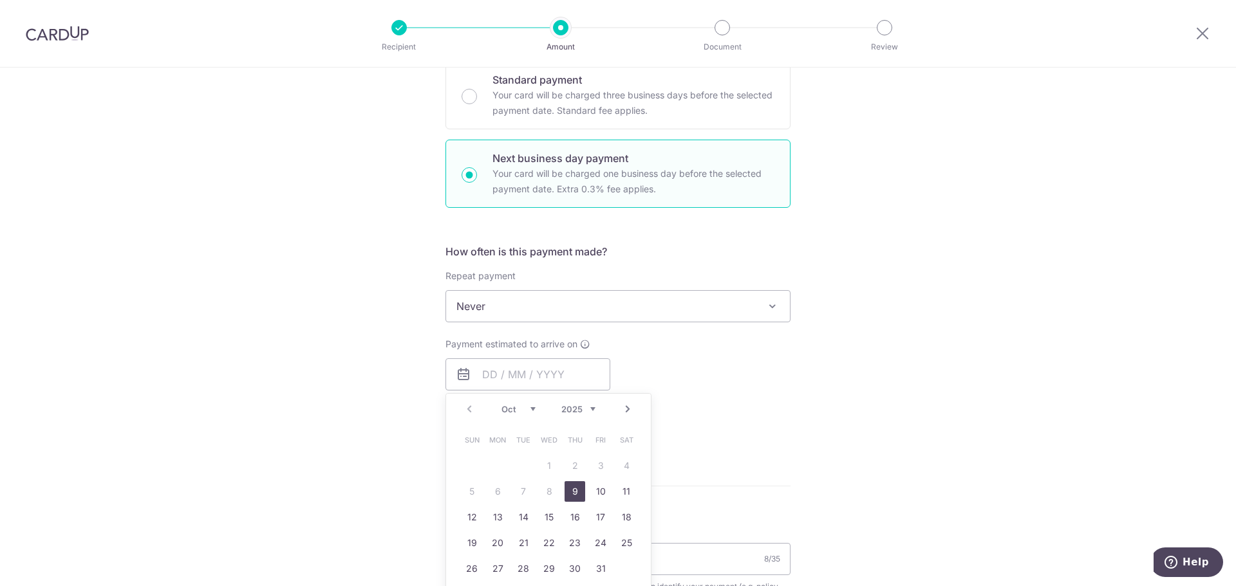
click at [566, 496] on link "9" at bounding box center [575, 491] width 21 height 21
type input "09/10/2025"
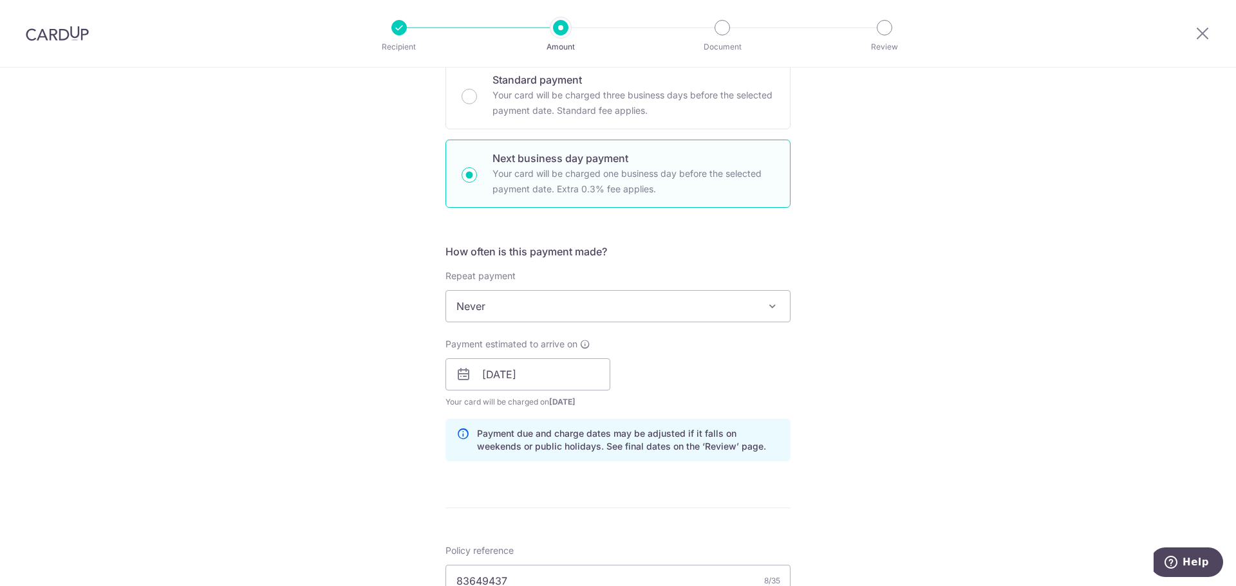
click at [519, 309] on span "Never" at bounding box center [618, 306] width 344 height 31
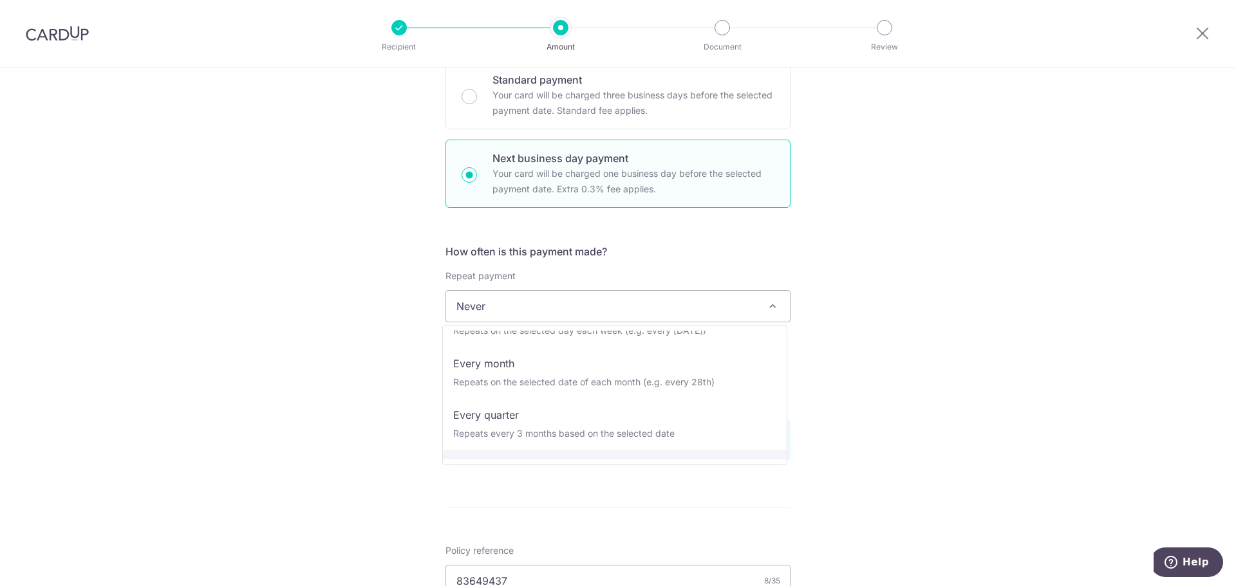
scroll to position [64, 0]
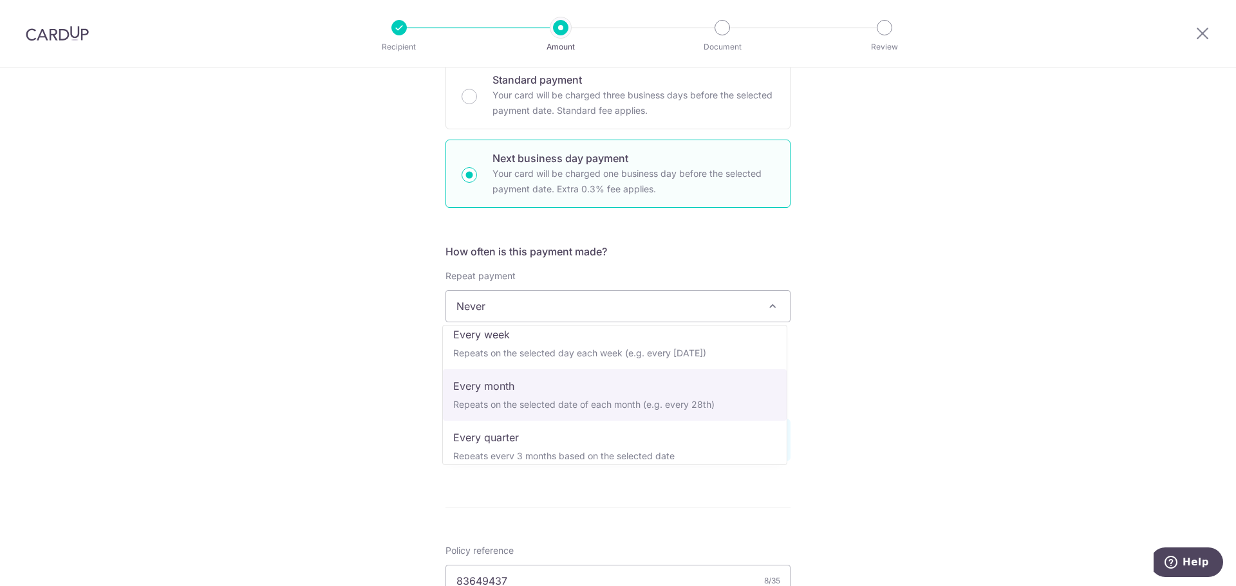
select select "3"
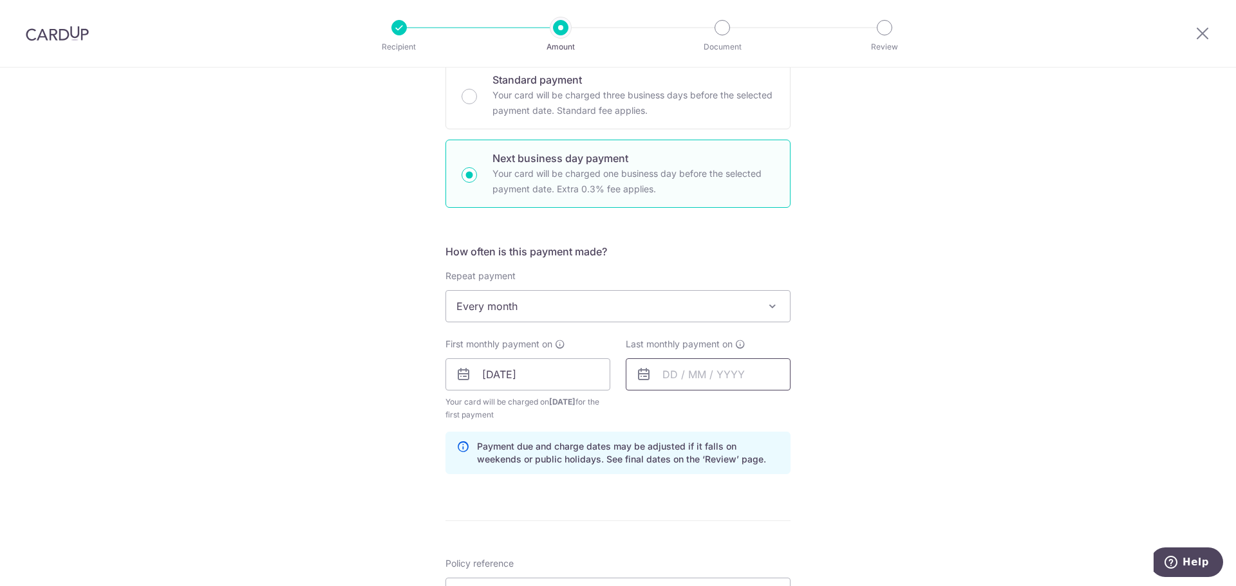
click at [708, 377] on input "text" at bounding box center [708, 375] width 165 height 32
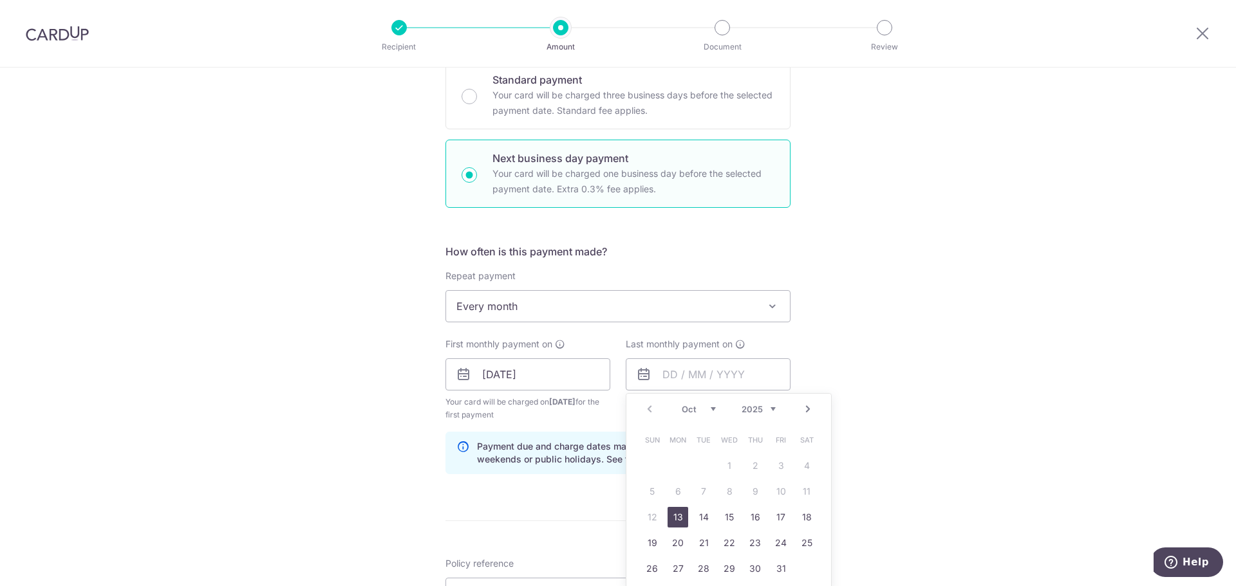
click at [768, 412] on select "2025 2026 2027 2028 2029 2030 2031 2032 2033 2034 2035" at bounding box center [759, 409] width 34 height 10
click at [776, 489] on link "9" at bounding box center [781, 491] width 21 height 21
type input "09/10/2026"
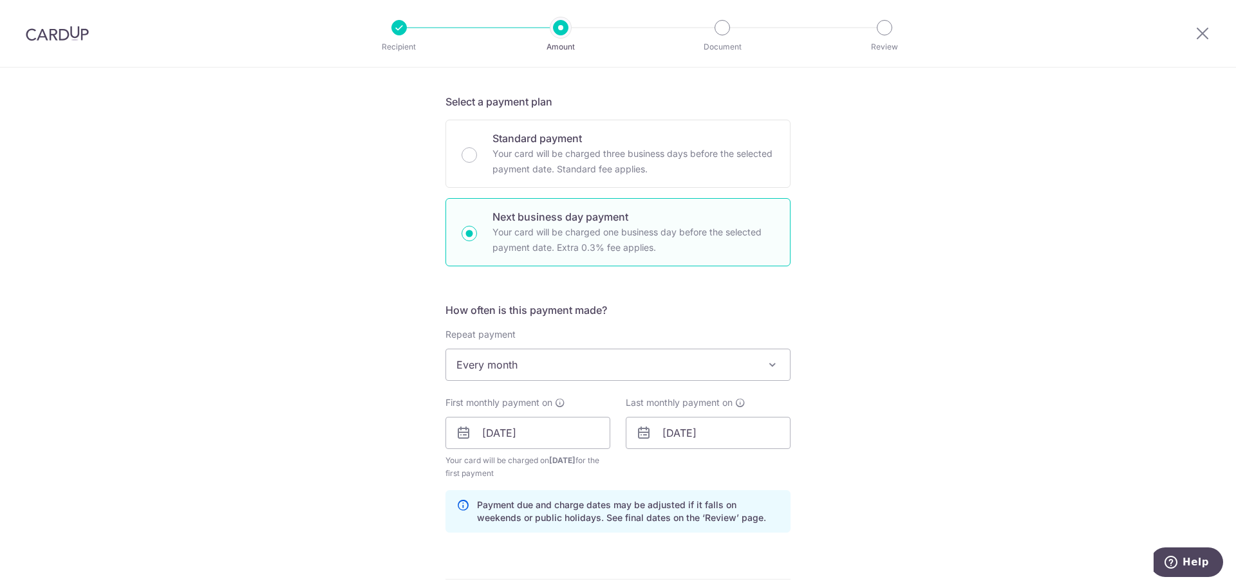
scroll to position [193, 0]
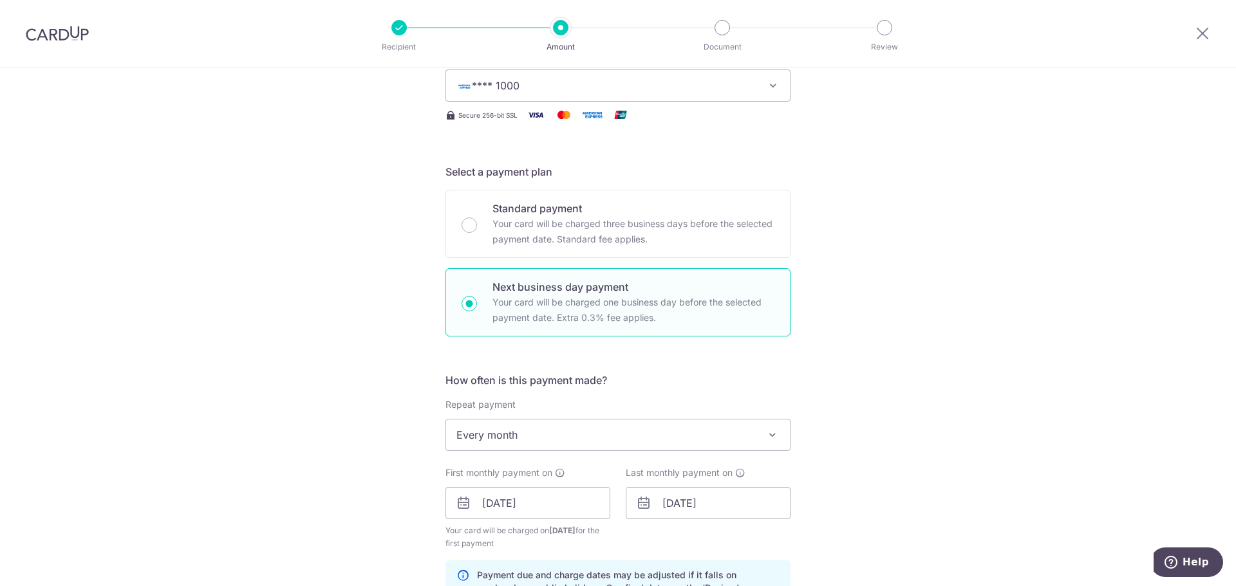
click at [631, 424] on span "Every month" at bounding box center [618, 435] width 344 height 31
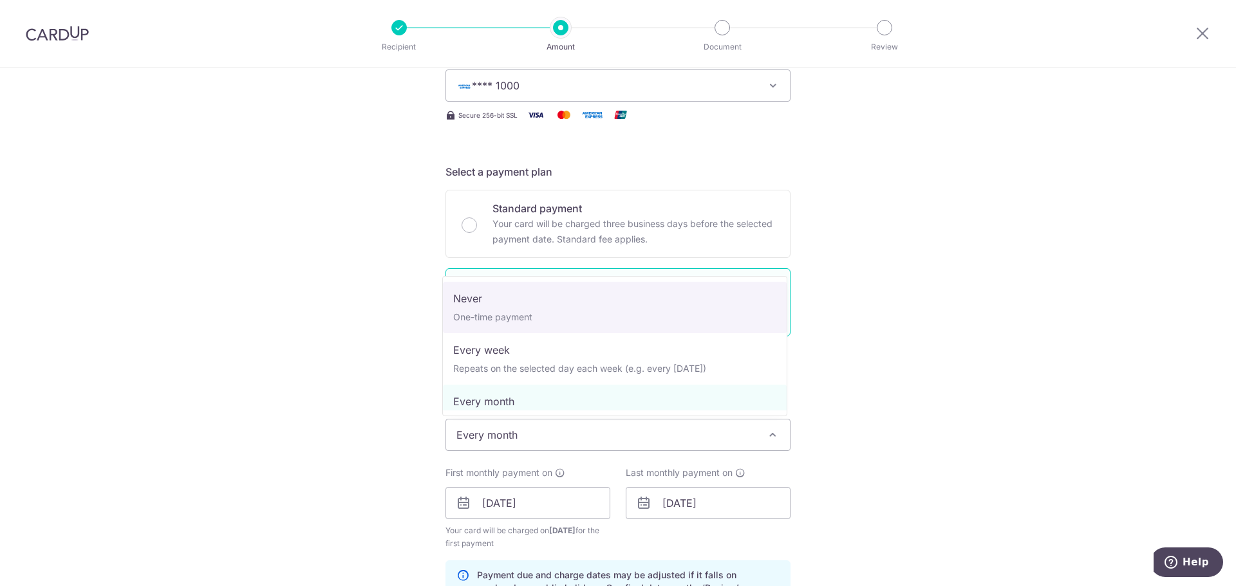
select select "1"
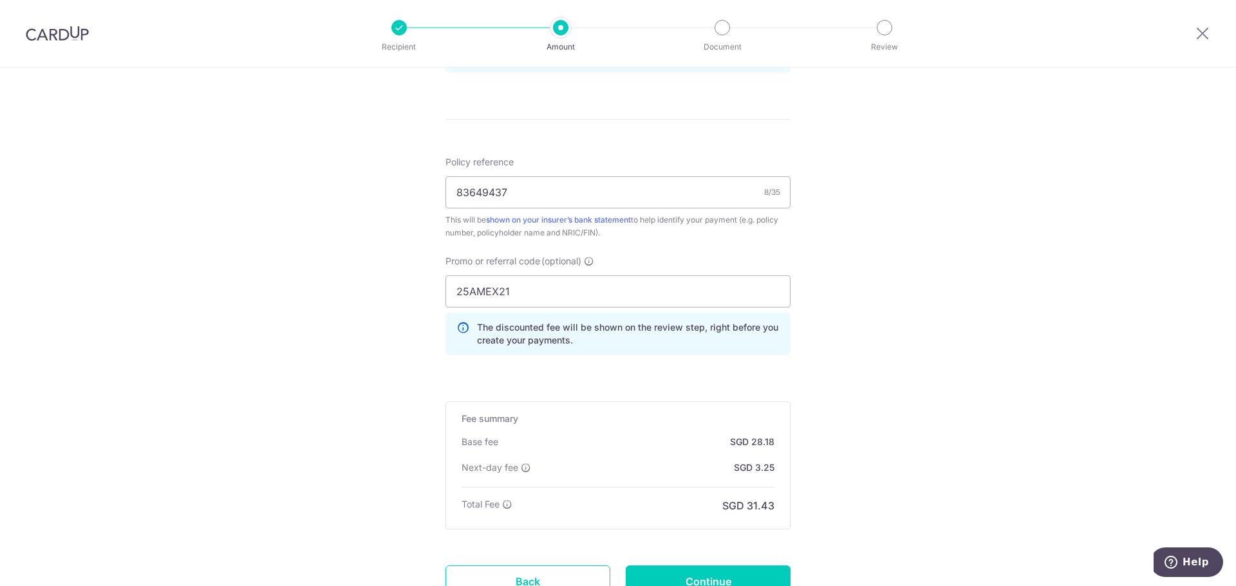
scroll to position [772, 0]
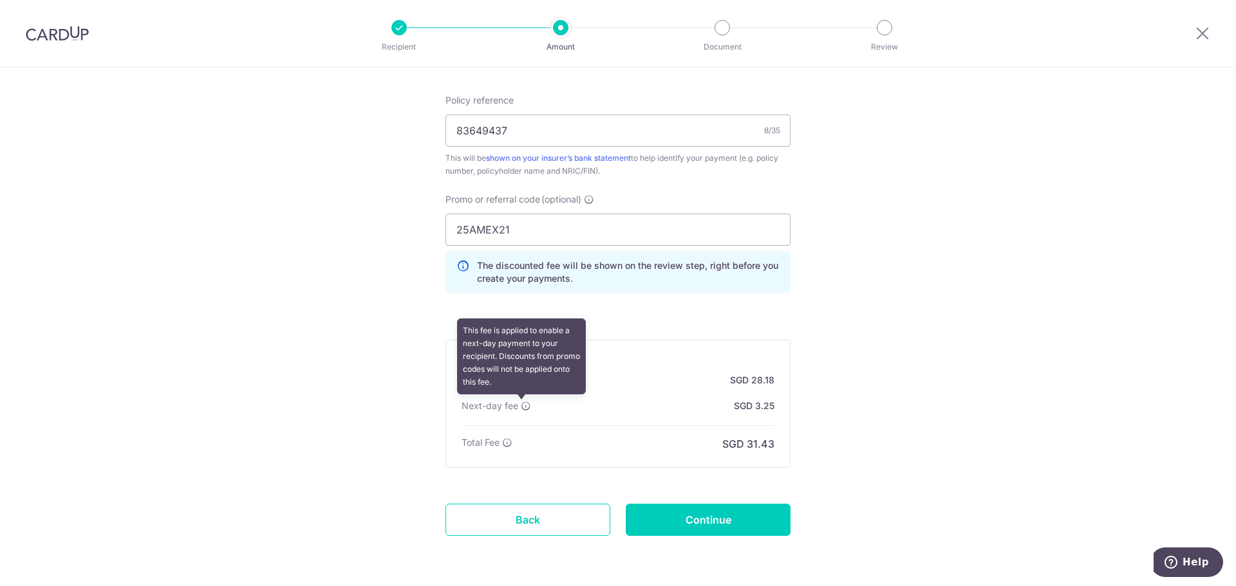
click at [521, 407] on icon at bounding box center [526, 406] width 10 height 10
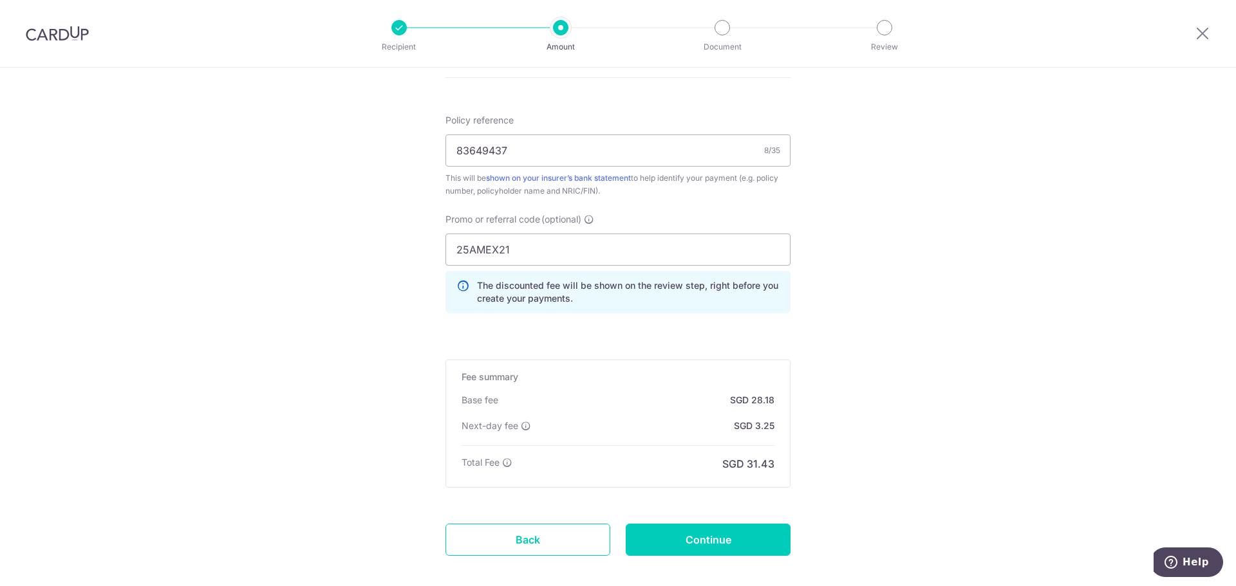
scroll to position [819, 0]
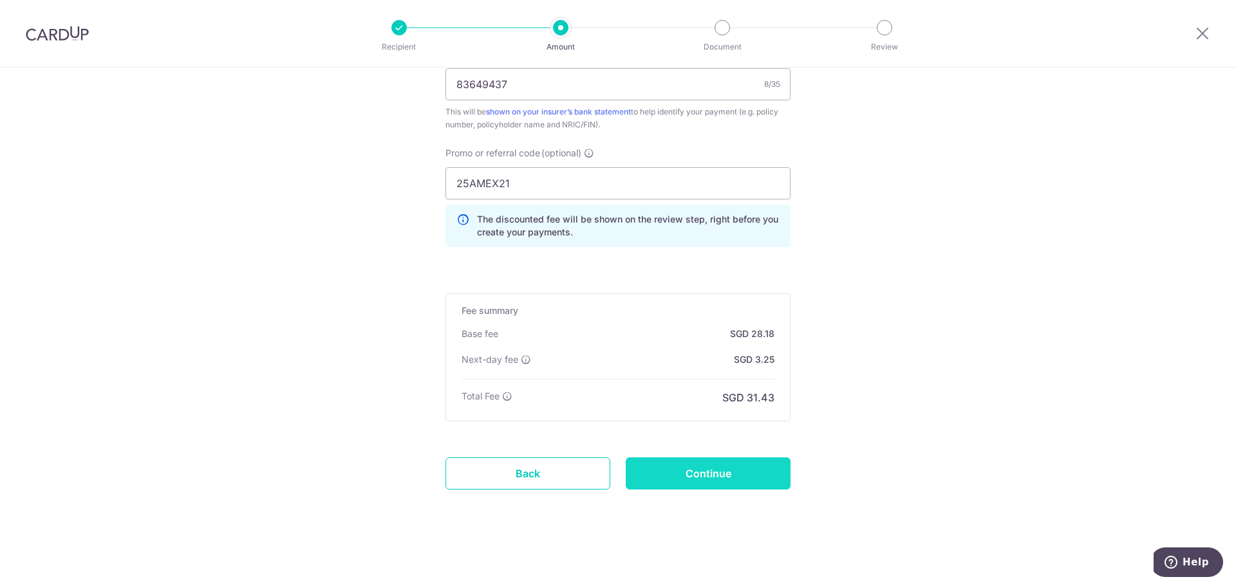
click at [727, 462] on input "Continue" at bounding box center [708, 474] width 165 height 32
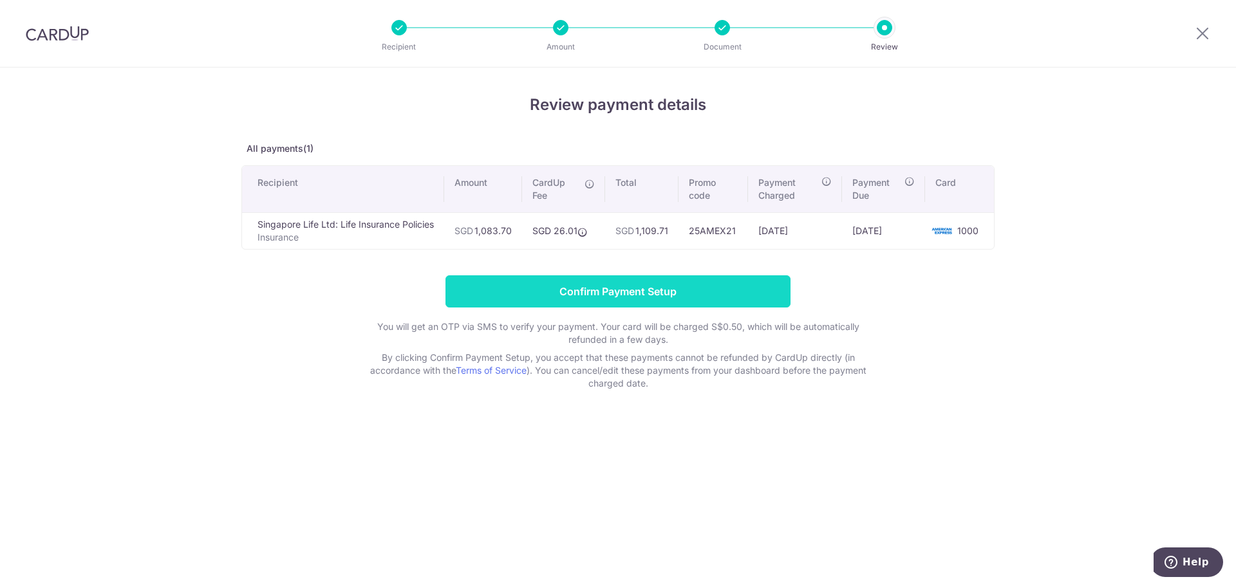
click at [664, 286] on input "Confirm Payment Setup" at bounding box center [617, 292] width 345 height 32
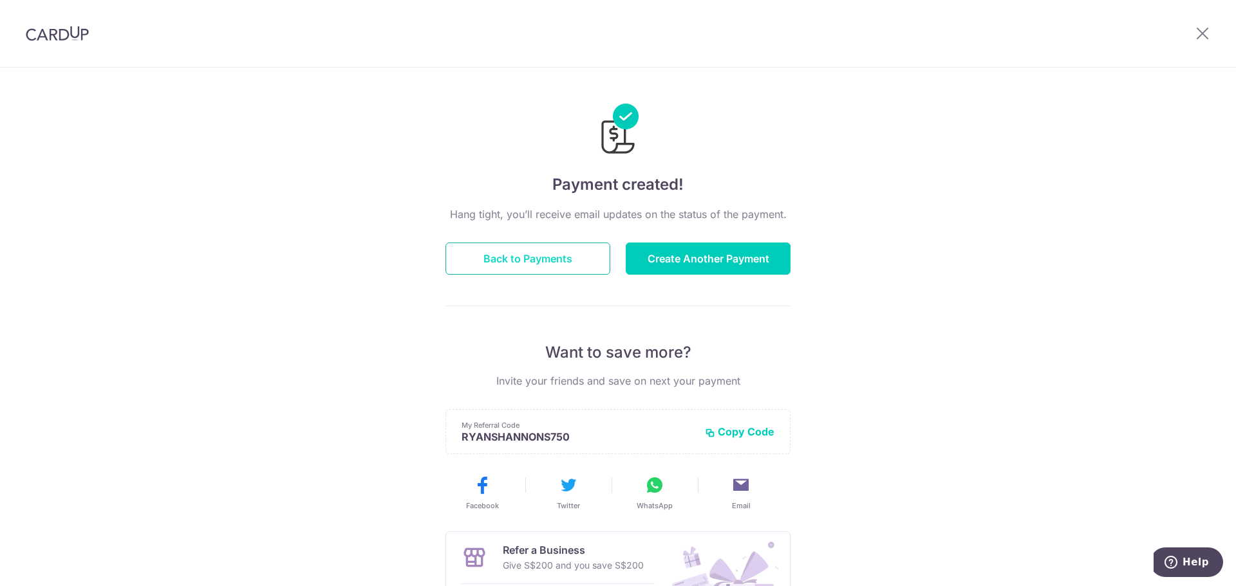
click at [552, 268] on button "Back to Payments" at bounding box center [527, 259] width 165 height 32
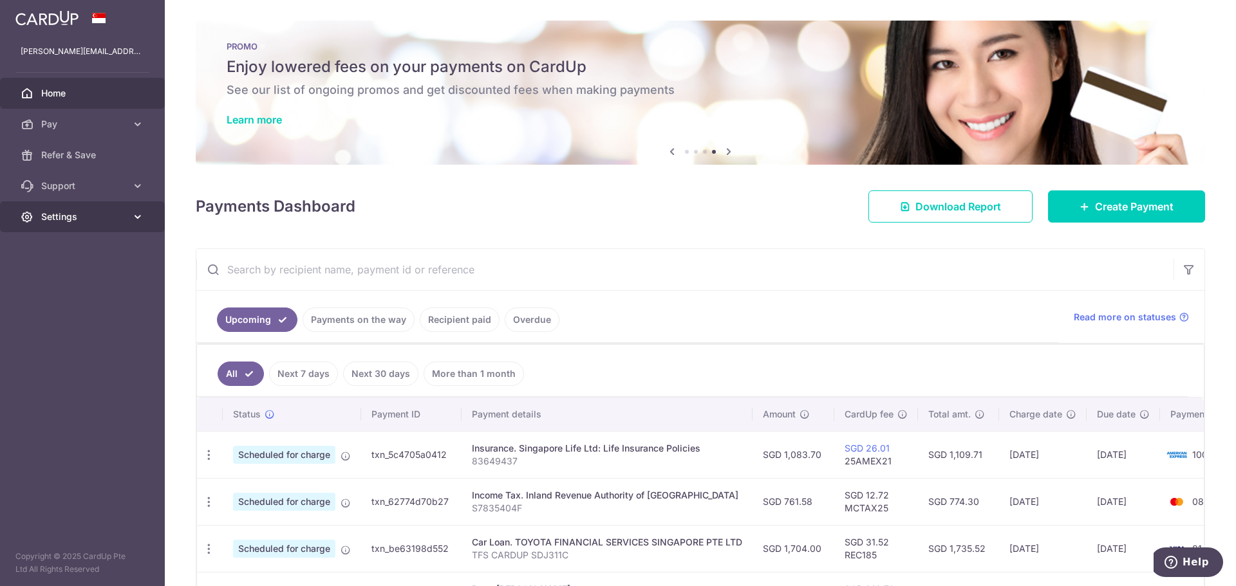
click at [125, 210] on span "Settings" at bounding box center [83, 216] width 85 height 13
click at [85, 277] on span "Logout" at bounding box center [83, 278] width 85 height 13
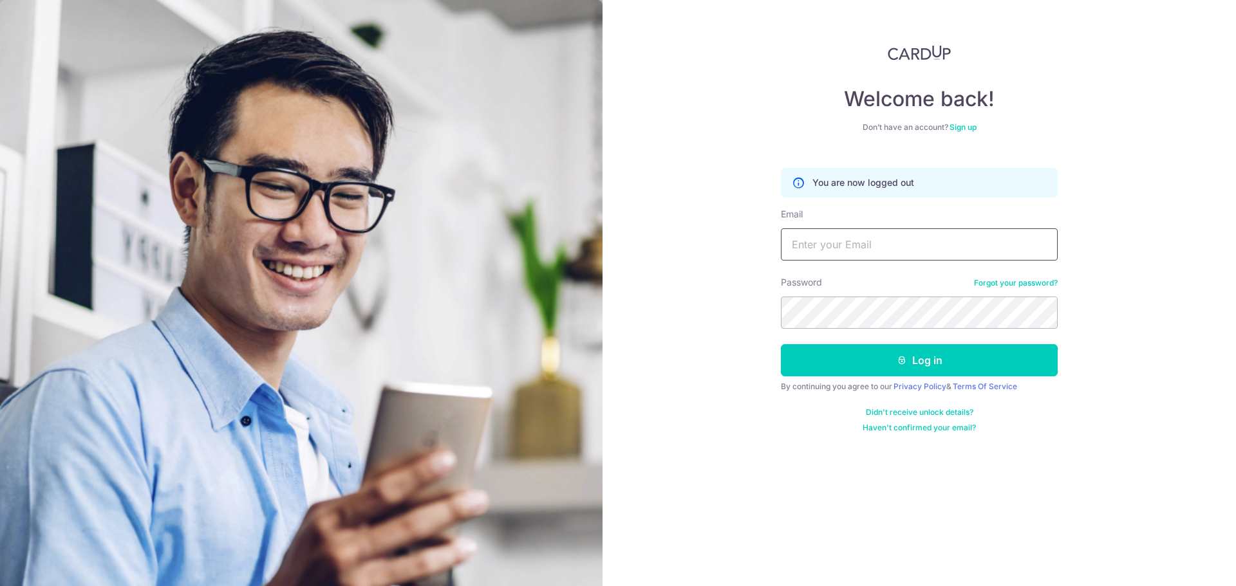
click at [861, 243] on input "Email" at bounding box center [919, 245] width 277 height 32
type input "RYAN.S.SELAMAT@GMAIL.COM"
click at [781, 344] on button "Log in" at bounding box center [919, 360] width 277 height 32
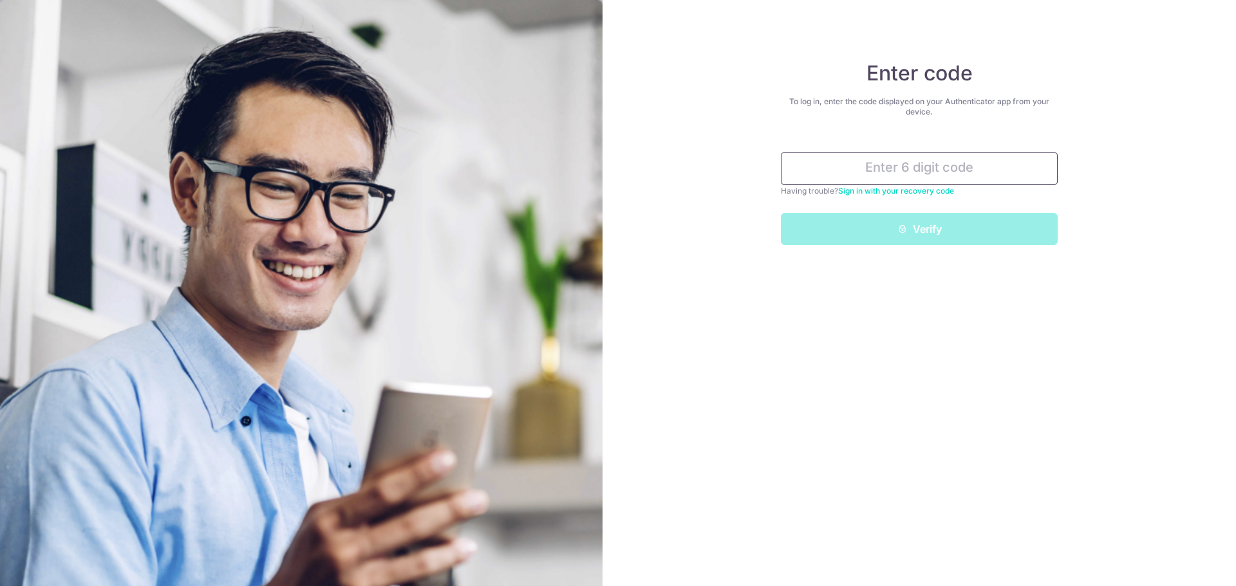
click at [918, 163] on input "text" at bounding box center [919, 169] width 277 height 32
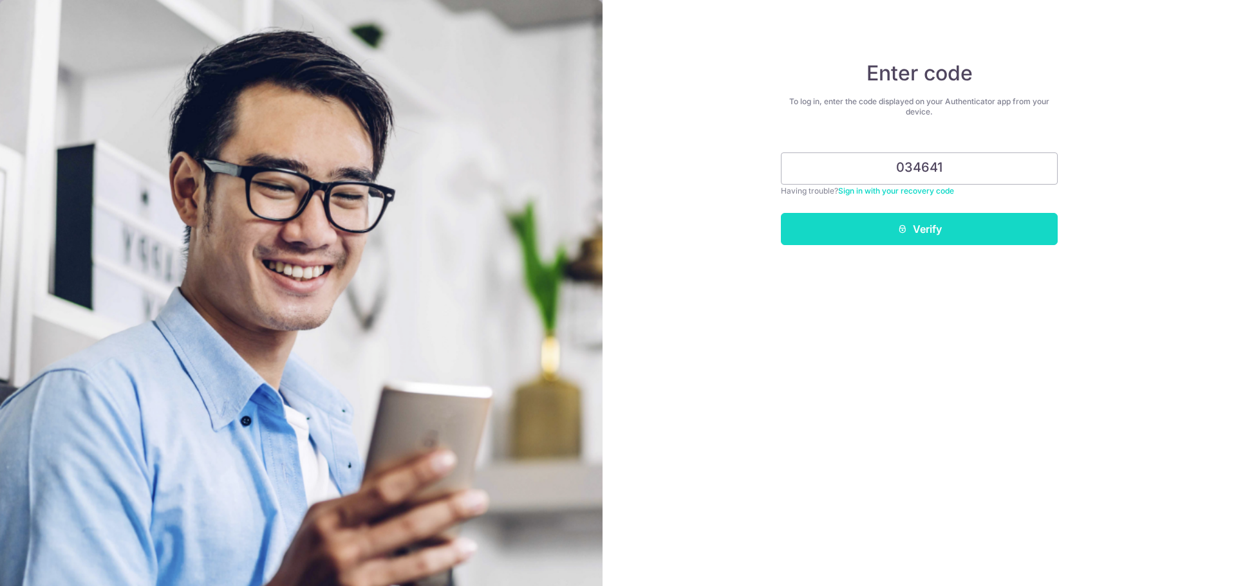
type input "034641"
click at [996, 232] on button "Verify" at bounding box center [919, 229] width 277 height 32
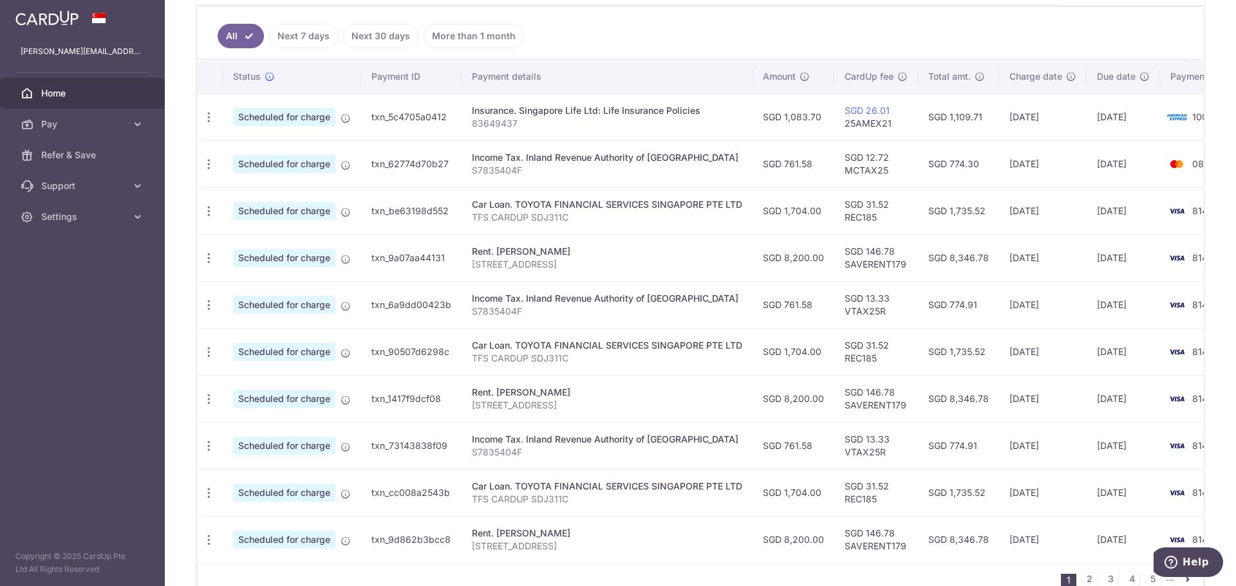
scroll to position [386, 0]
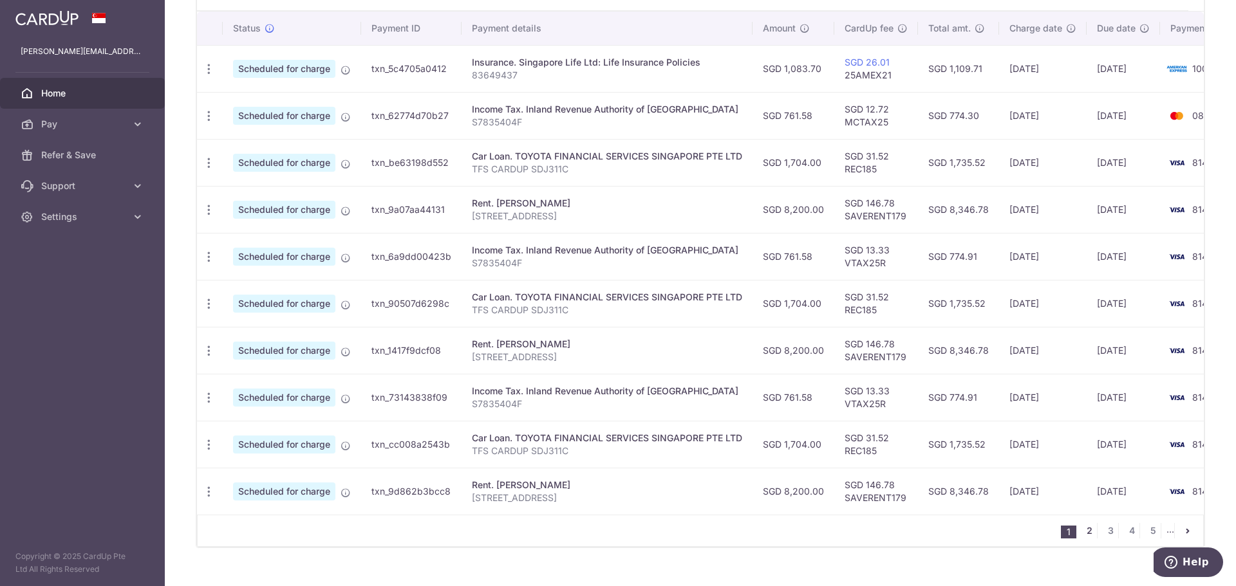
click at [1081, 539] on link "2" at bounding box center [1088, 530] width 15 height 15
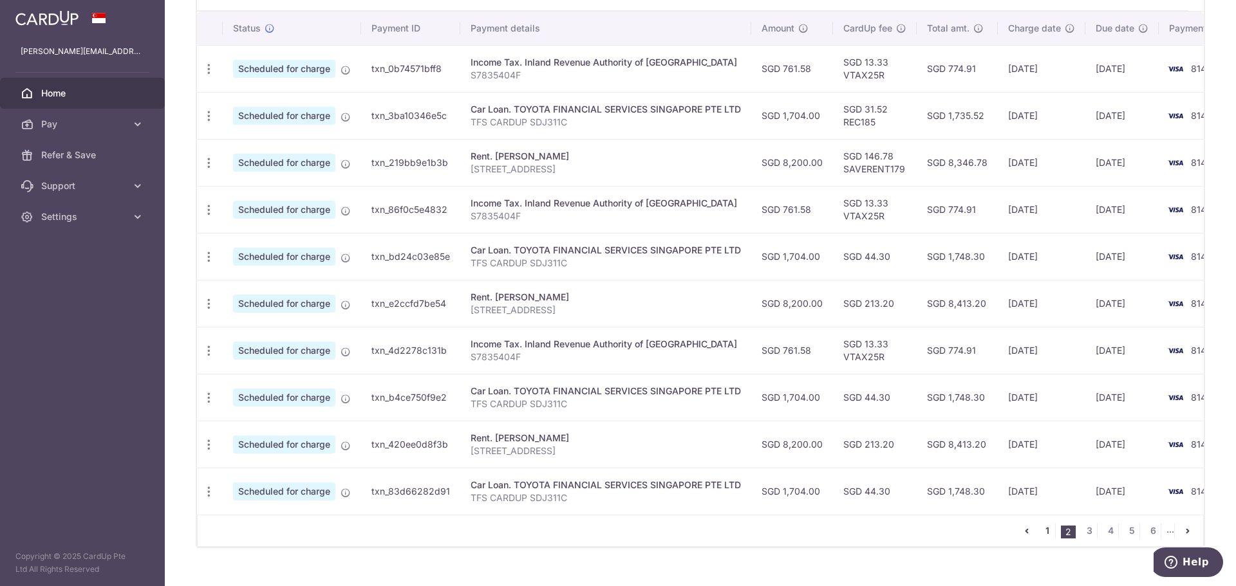
click at [1043, 539] on link "1" at bounding box center [1047, 530] width 15 height 15
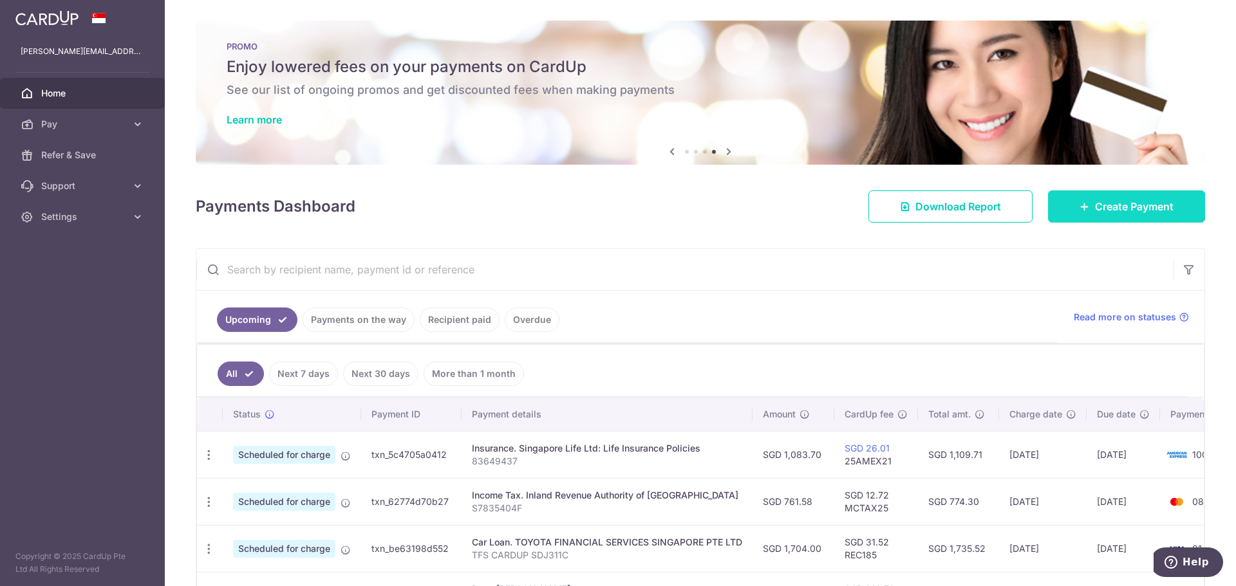
click at [1161, 208] on span "Create Payment" at bounding box center [1134, 206] width 79 height 15
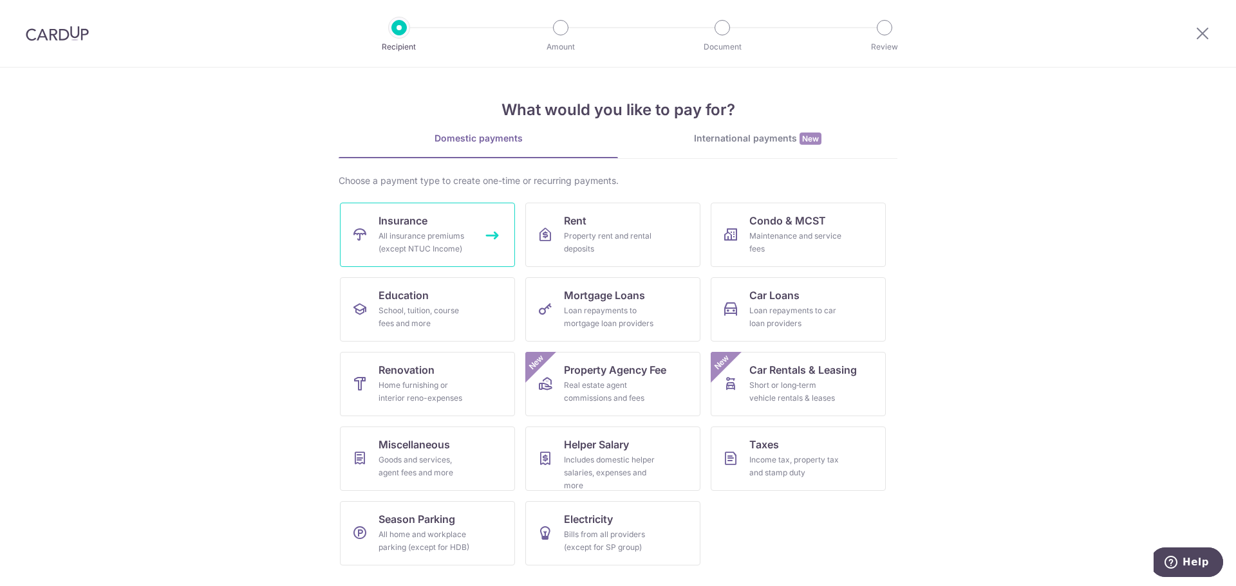
click at [466, 218] on link "Insurance All insurance premiums (except NTUC Income)" at bounding box center [427, 235] width 175 height 64
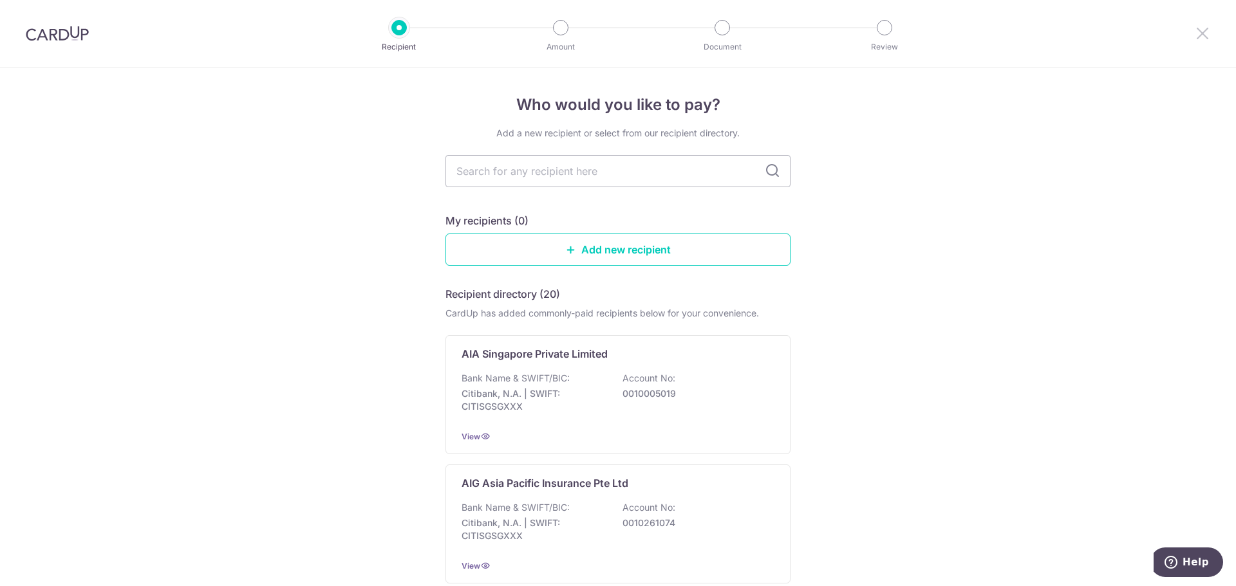
click at [1204, 30] on icon at bounding box center [1202, 33] width 15 height 16
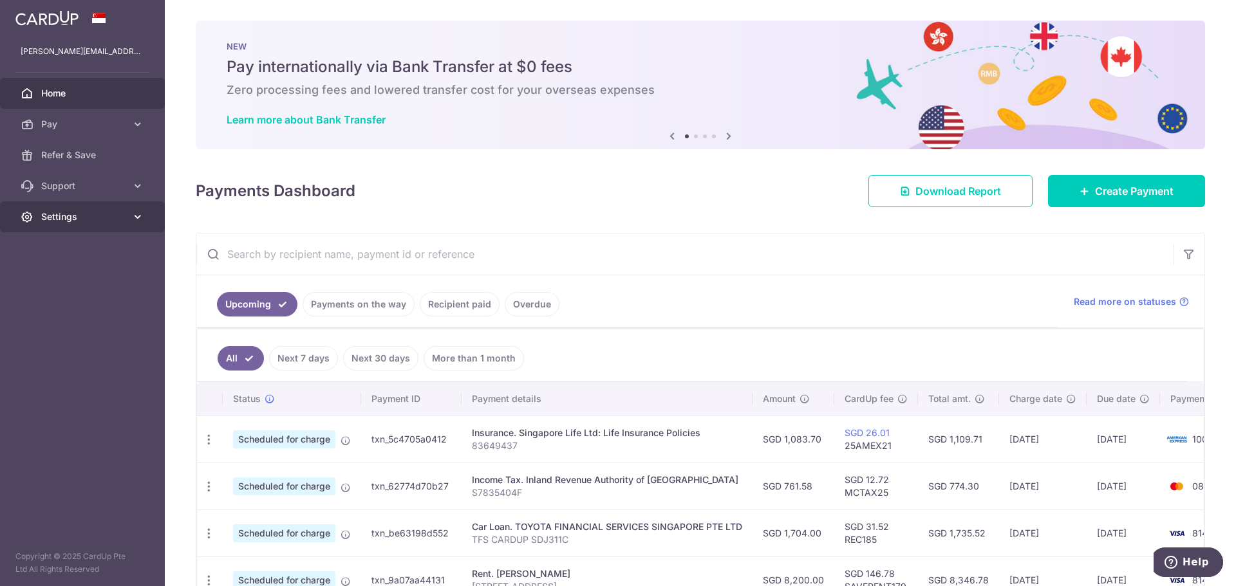
click at [114, 215] on span "Settings" at bounding box center [83, 216] width 85 height 13
click at [91, 276] on span "Logout" at bounding box center [83, 278] width 85 height 13
